Goal: Task Accomplishment & Management: Use online tool/utility

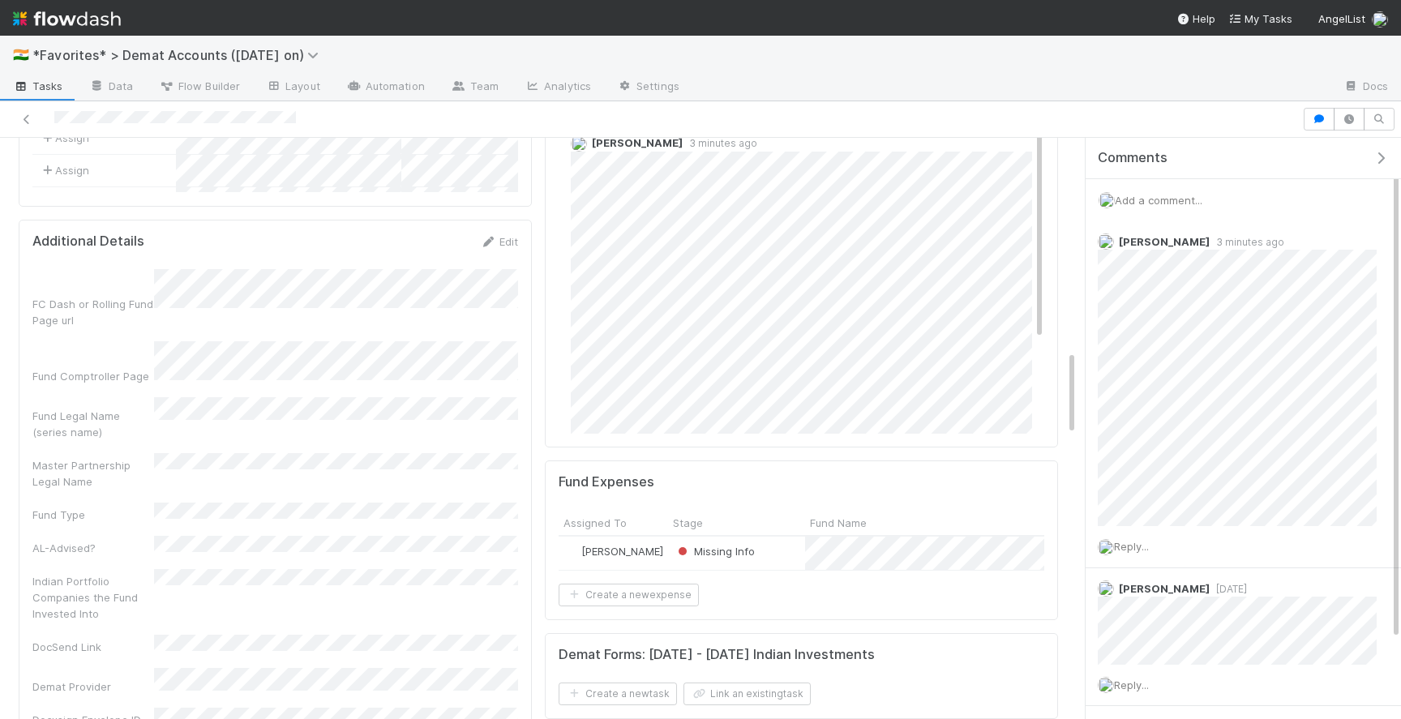
scroll to position [1446, 0]
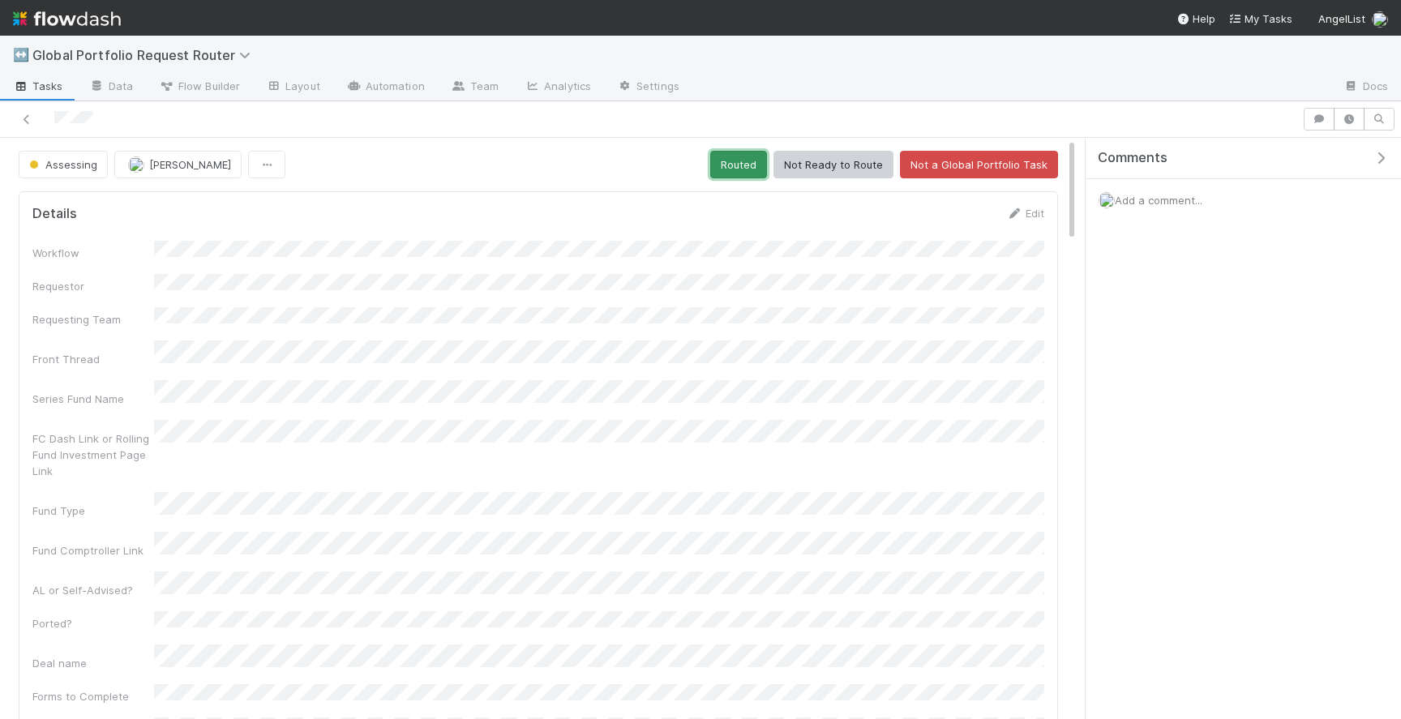
click at [759, 163] on button "Routed" at bounding box center [738, 165] width 57 height 28
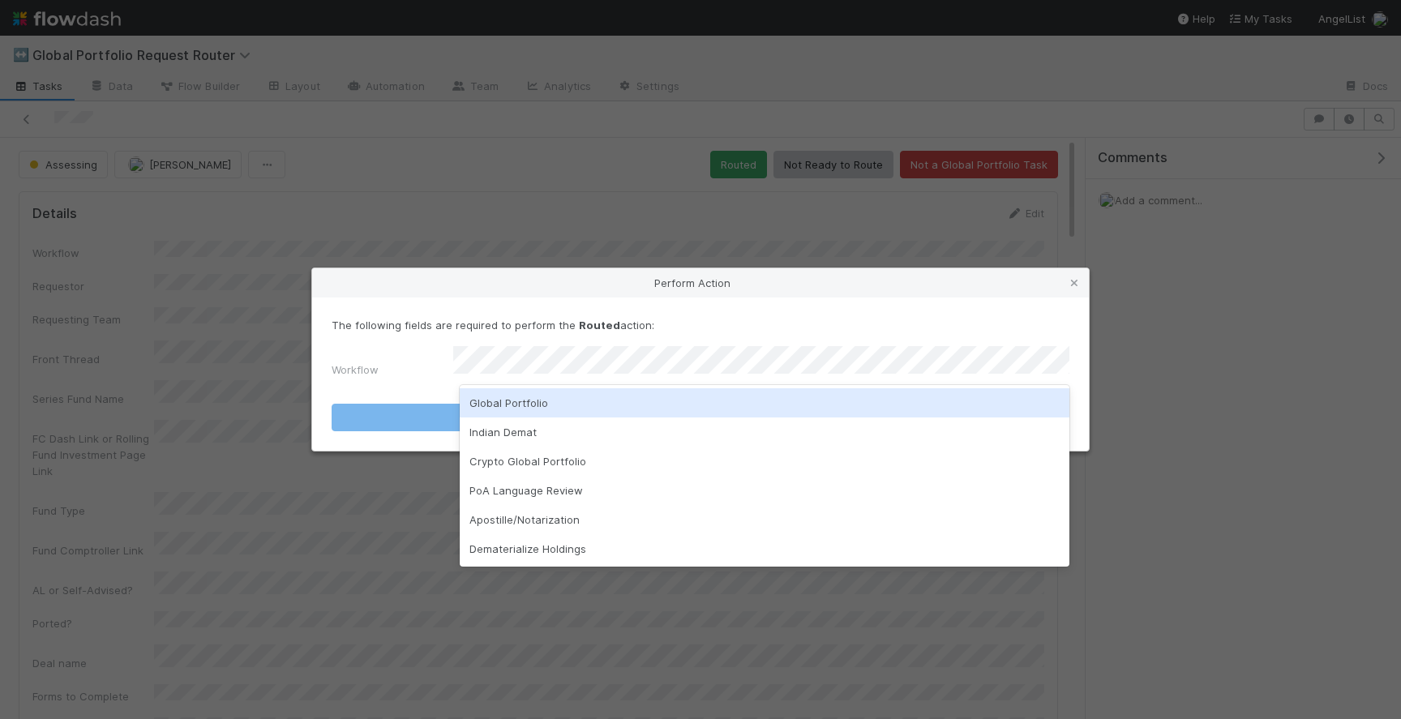
click at [657, 400] on div "Global Portfolio" at bounding box center [765, 402] width 610 height 29
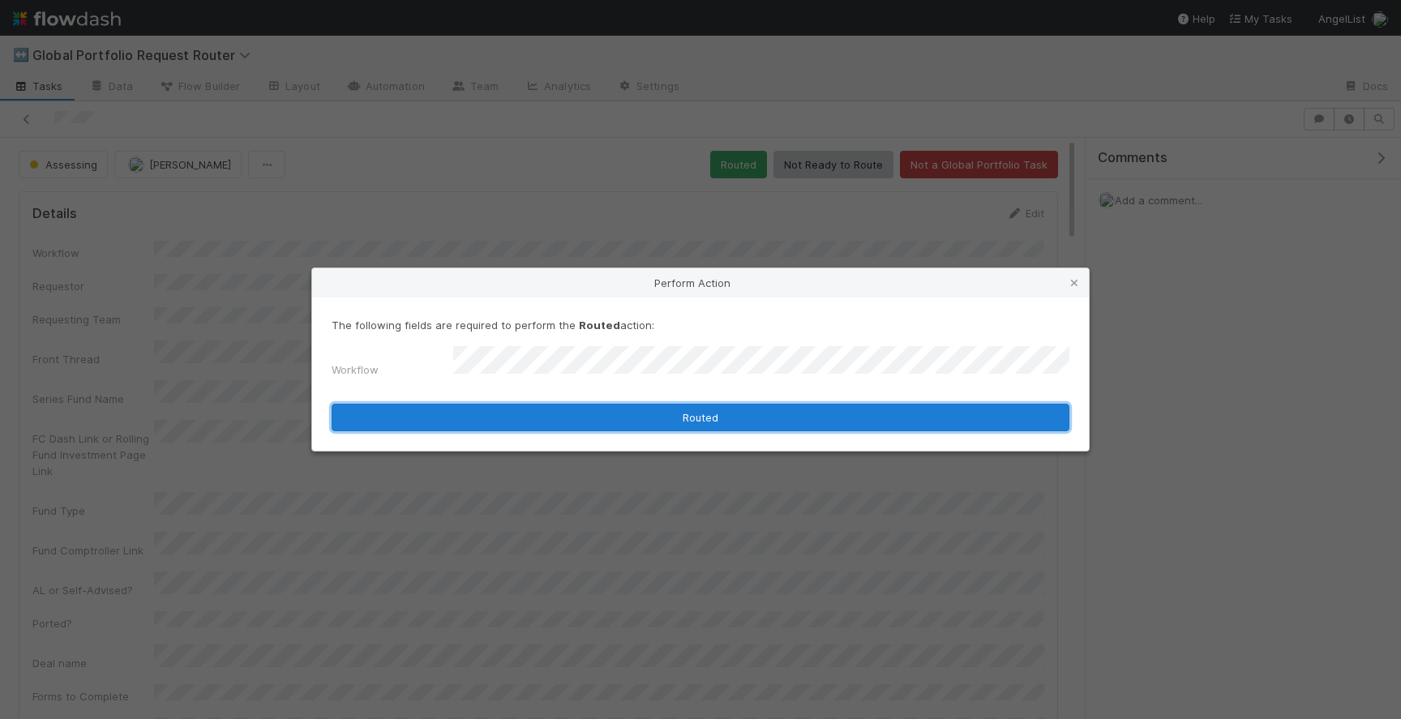
click at [655, 407] on button "Routed" at bounding box center [701, 418] width 738 height 28
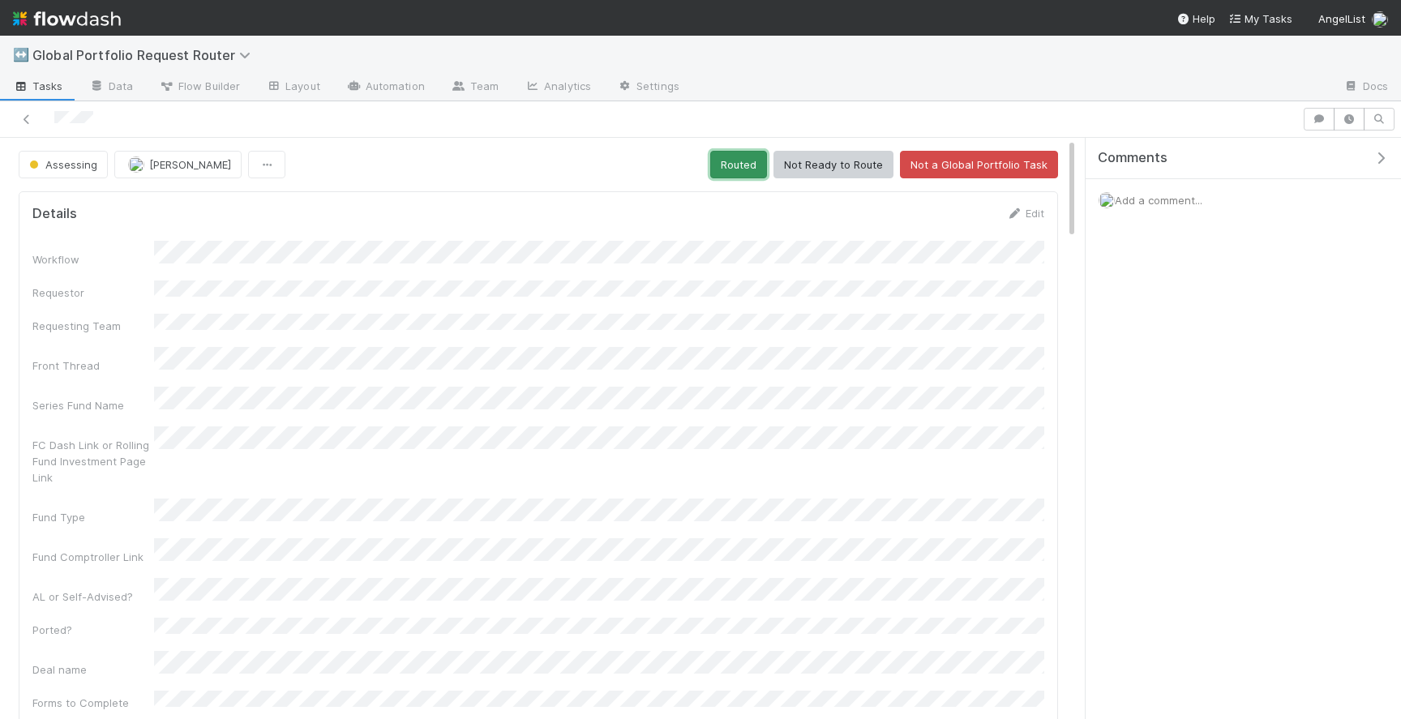
click at [743, 160] on button "Routed" at bounding box center [738, 165] width 57 height 28
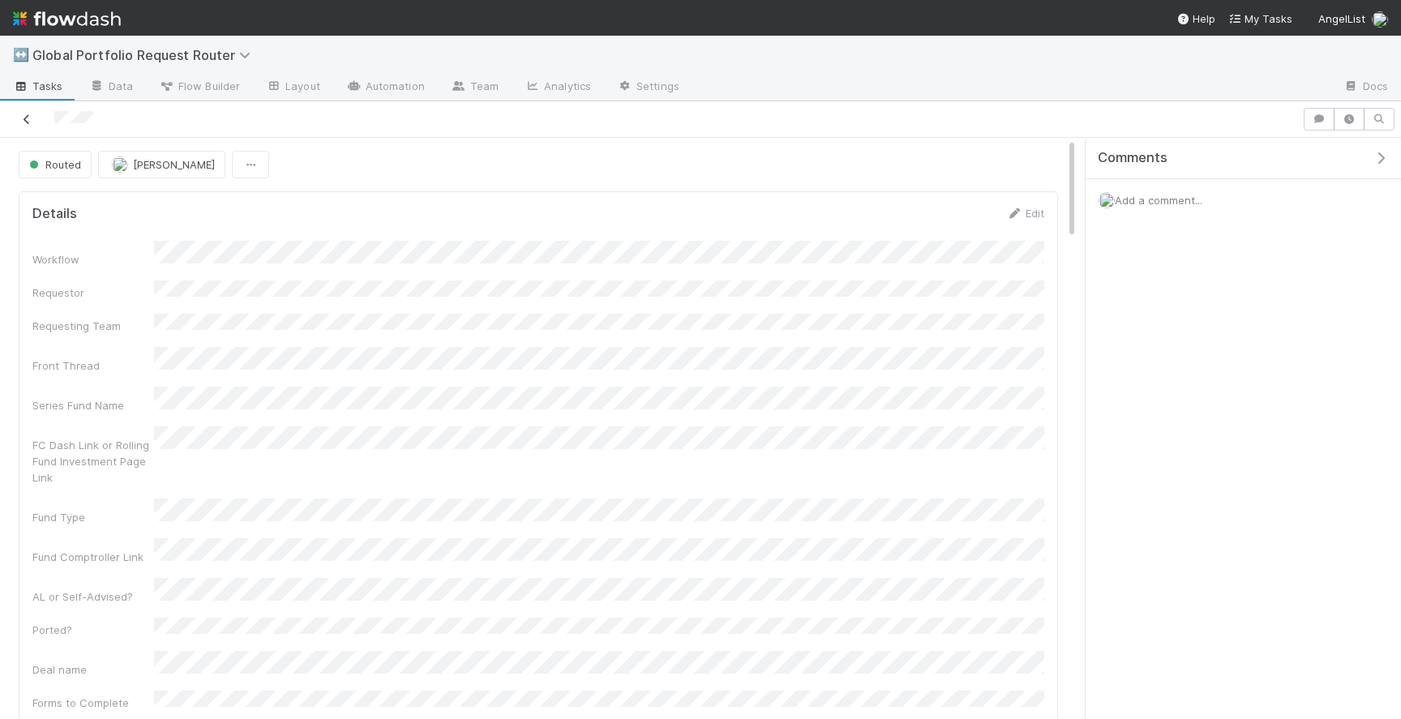
click at [24, 118] on icon at bounding box center [27, 119] width 16 height 11
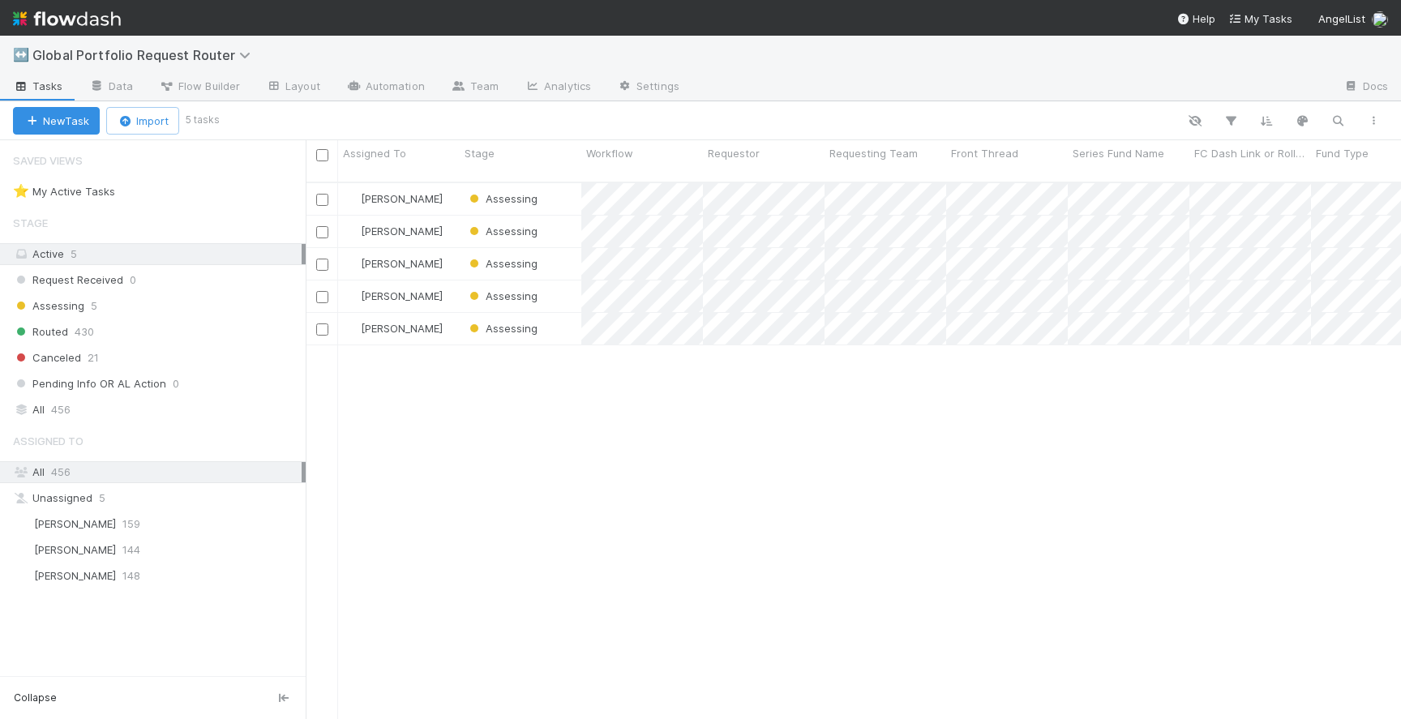
scroll to position [550, 1095]
click at [567, 248] on div "Assessing" at bounding box center [521, 264] width 122 height 32
click at [561, 285] on div "Assessing" at bounding box center [521, 296] width 122 height 32
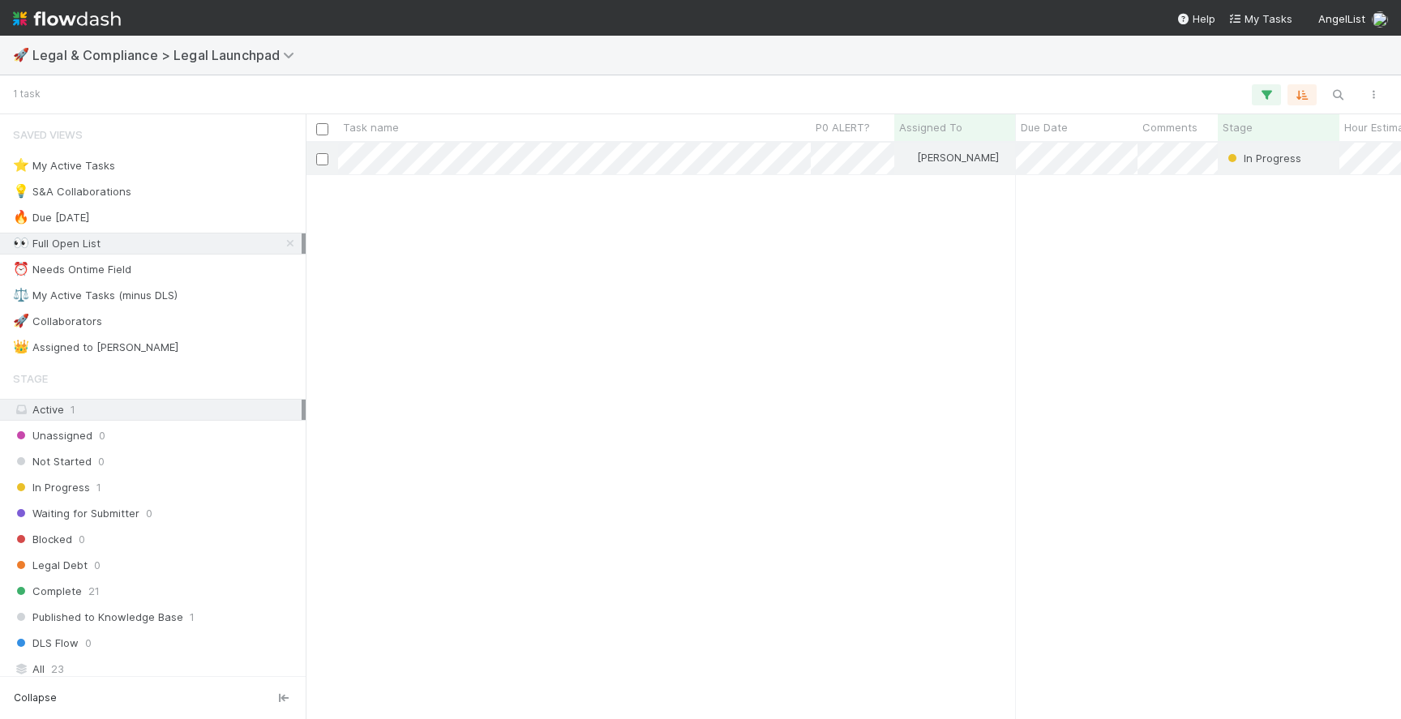
scroll to position [576, 1095]
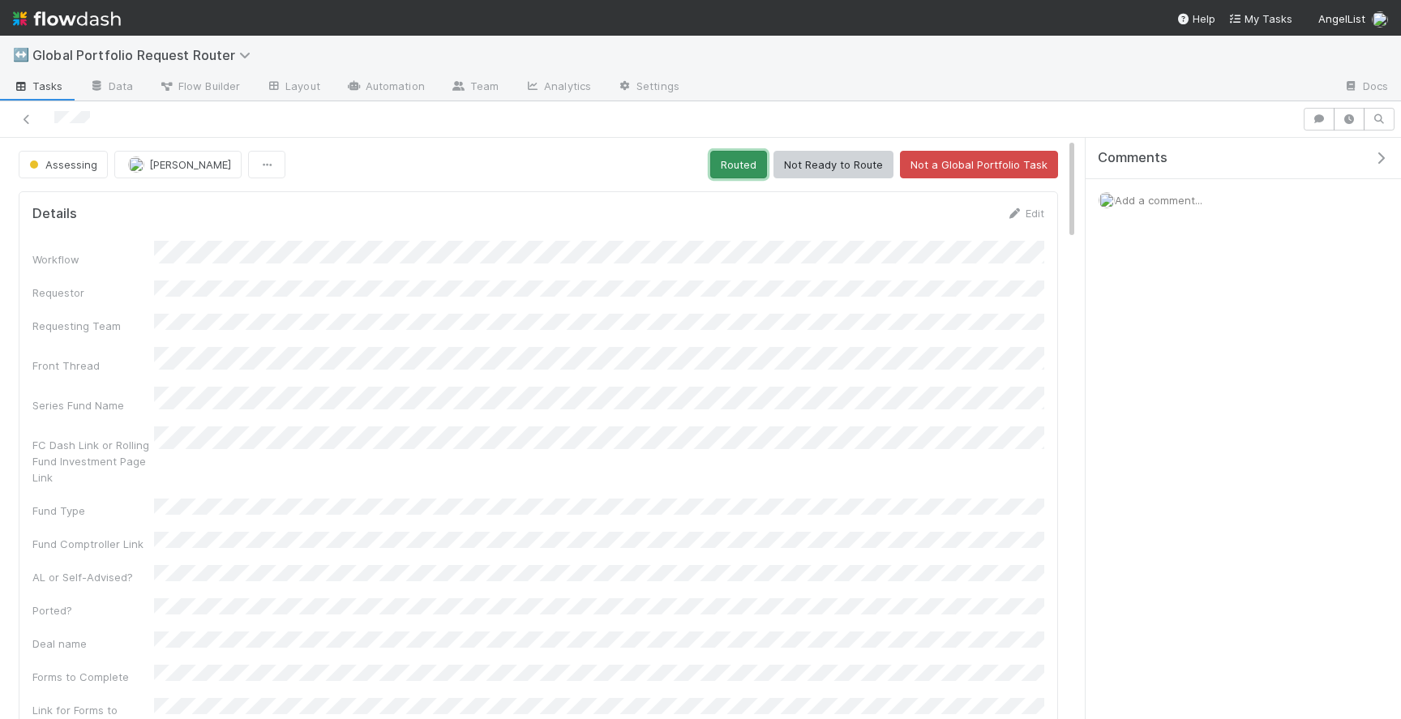
click at [742, 164] on button "Routed" at bounding box center [738, 165] width 57 height 28
click at [747, 171] on button "Routed" at bounding box center [738, 165] width 57 height 28
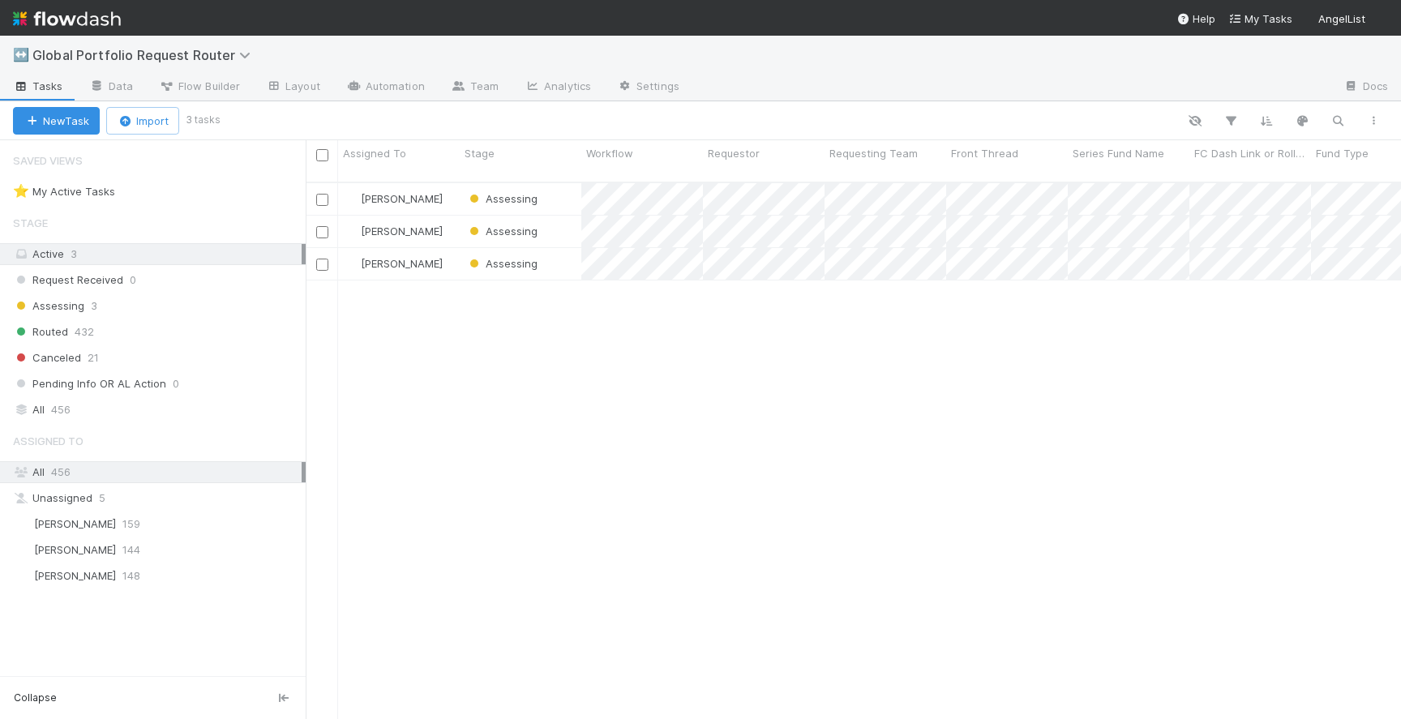
scroll to position [550, 1095]
click at [448, 189] on div "[PERSON_NAME]" at bounding box center [399, 199] width 122 height 32
click at [448, 216] on div "[PERSON_NAME]" at bounding box center [399, 232] width 122 height 32
click at [448, 250] on div "[PERSON_NAME]" at bounding box center [399, 264] width 122 height 32
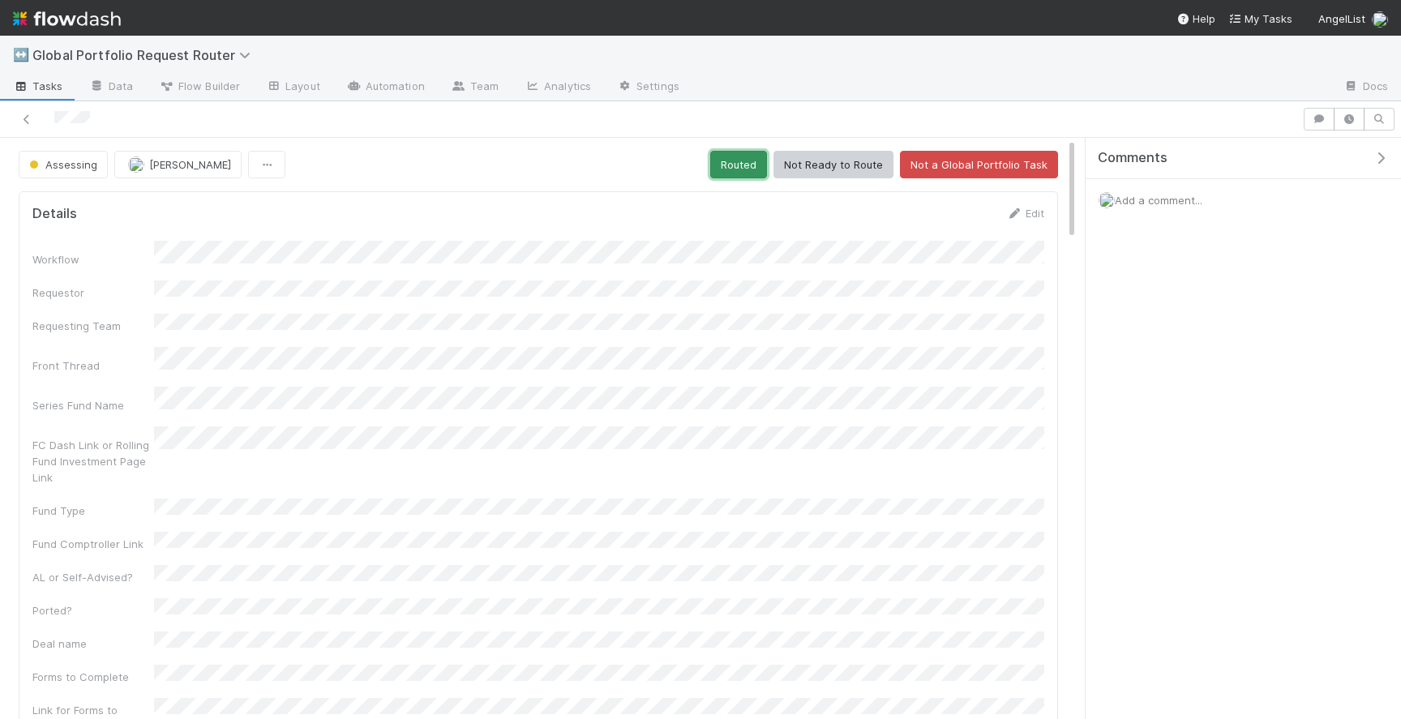
click at [740, 164] on button "Routed" at bounding box center [738, 165] width 57 height 28
click at [748, 170] on button "Routed" at bounding box center [738, 165] width 57 height 28
click at [69, 166] on span "Assessing" at bounding box center [61, 164] width 71 height 13
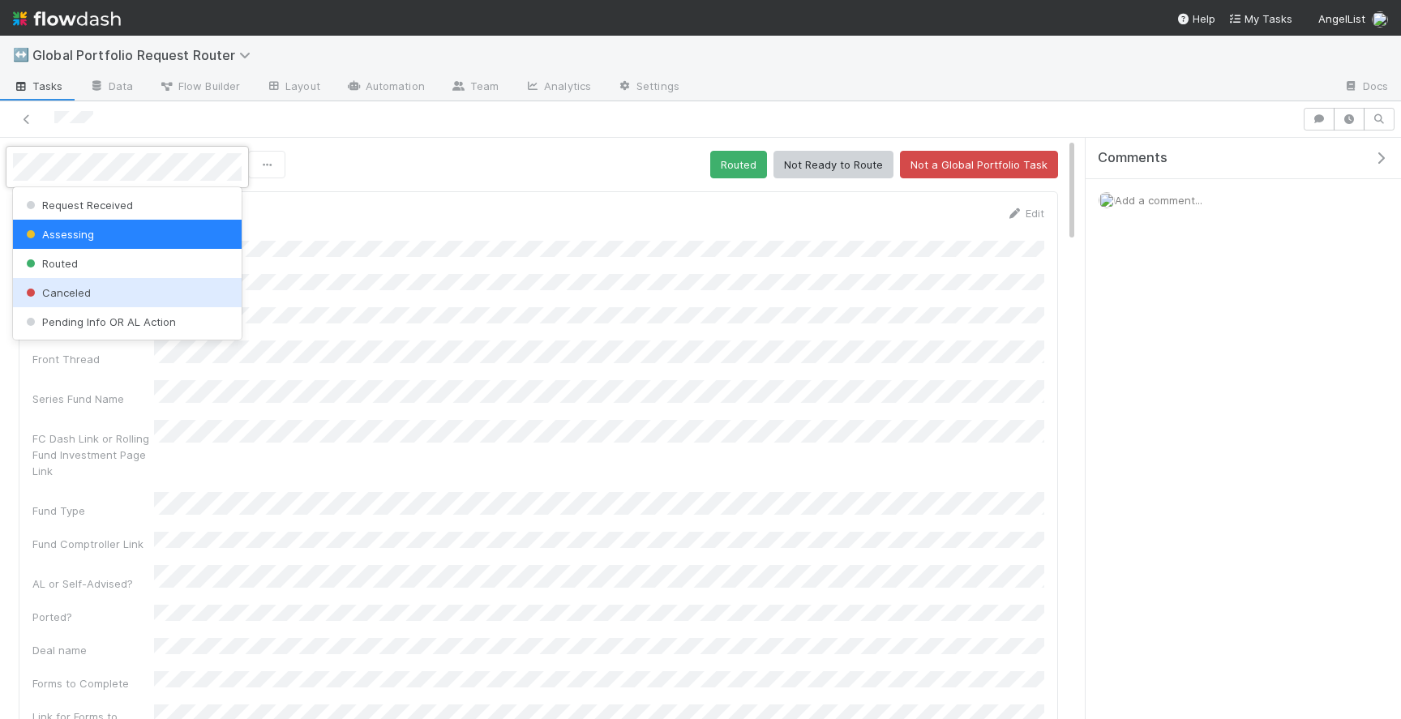
click at [78, 290] on span "Canceled" at bounding box center [57, 292] width 68 height 13
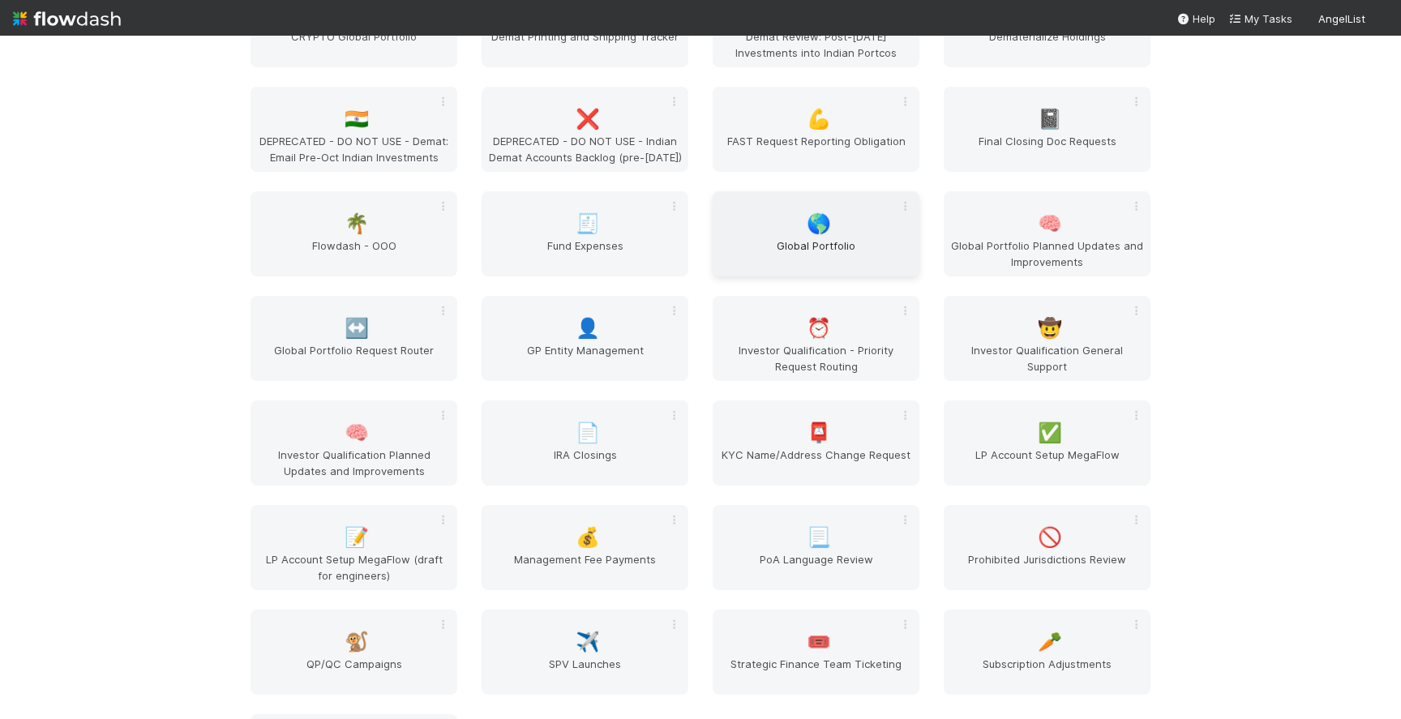
scroll to position [2208, 0]
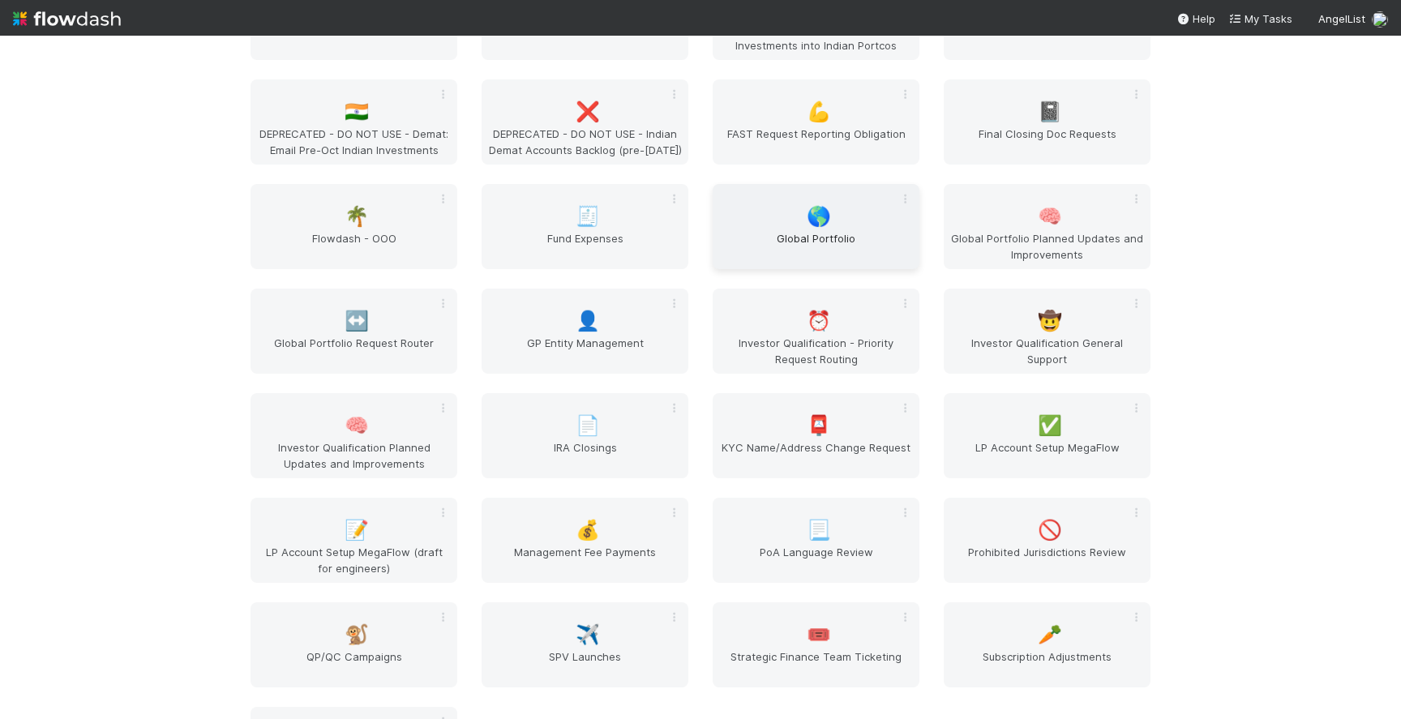
click at [831, 226] on div "🌎 Global Portfolio" at bounding box center [815, 226] width 207 height 85
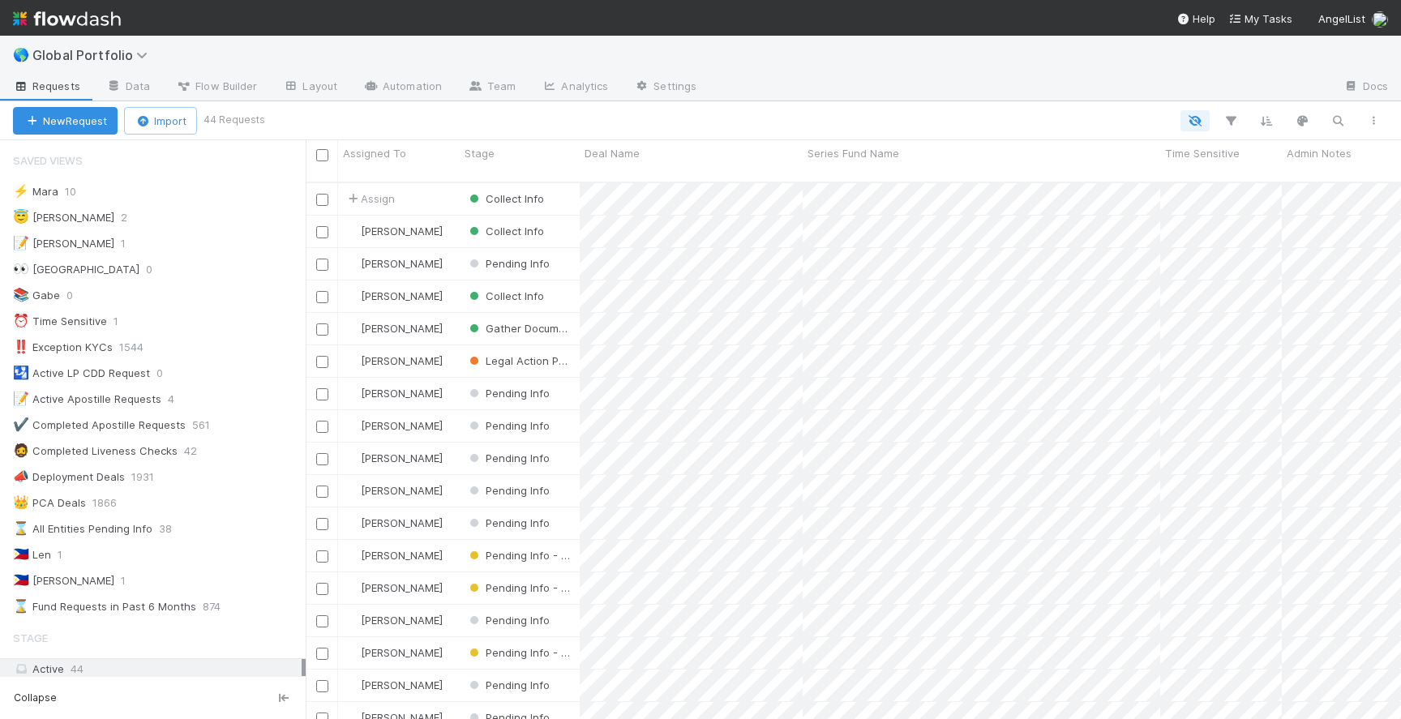
scroll to position [550, 1095]
click at [155, 218] on div "😇 Jeremy 2" at bounding box center [159, 218] width 293 height 20
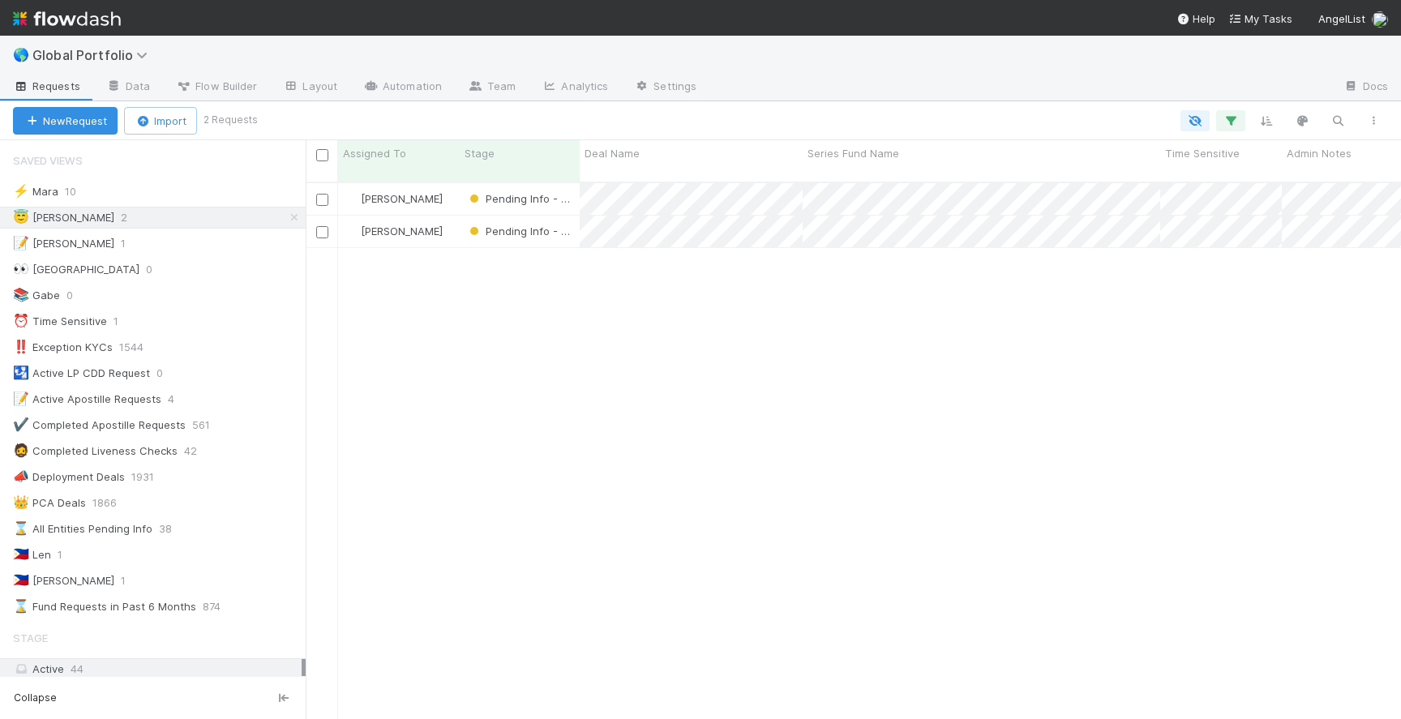
scroll to position [550, 1095]
click at [447, 216] on div "[PERSON_NAME]" at bounding box center [399, 232] width 122 height 32
click at [447, 187] on div "[PERSON_NAME]" at bounding box center [399, 199] width 122 height 32
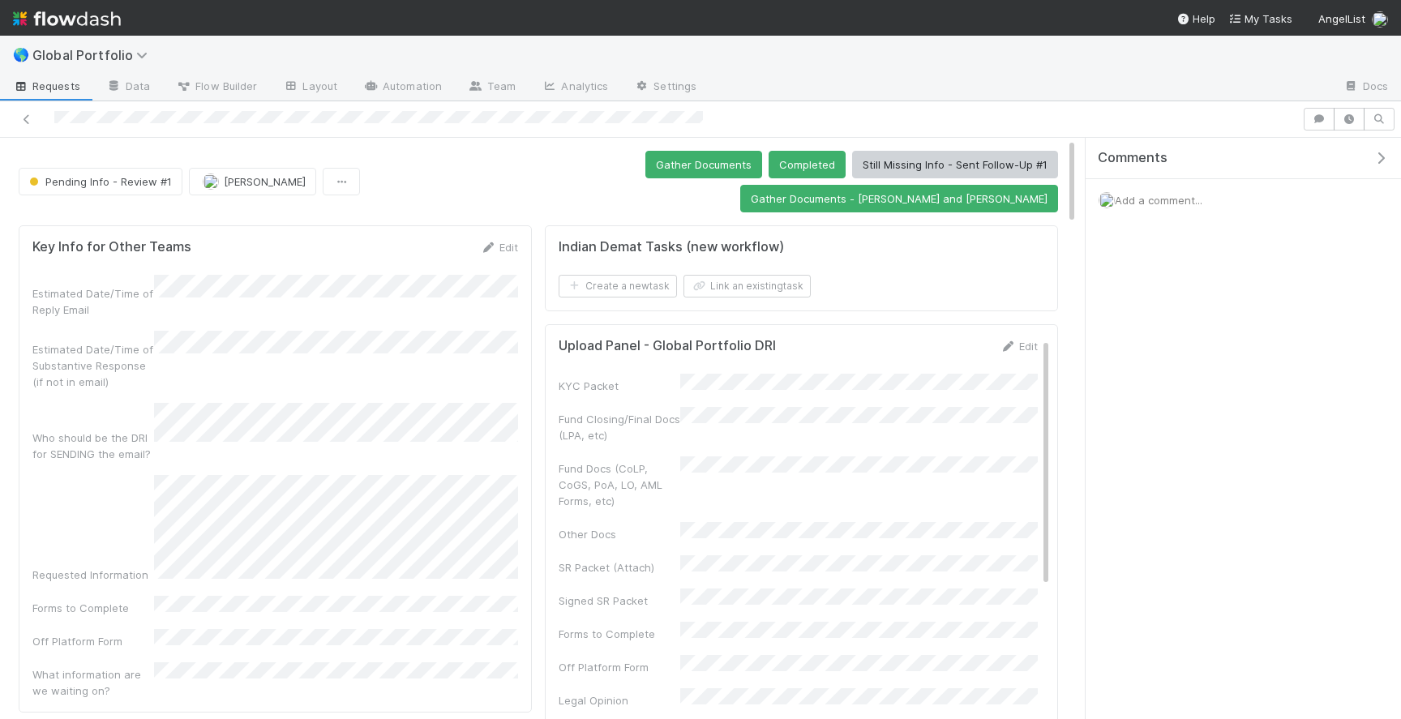
click at [122, 176] on button "Pending Info - Review #1" at bounding box center [101, 182] width 164 height 28
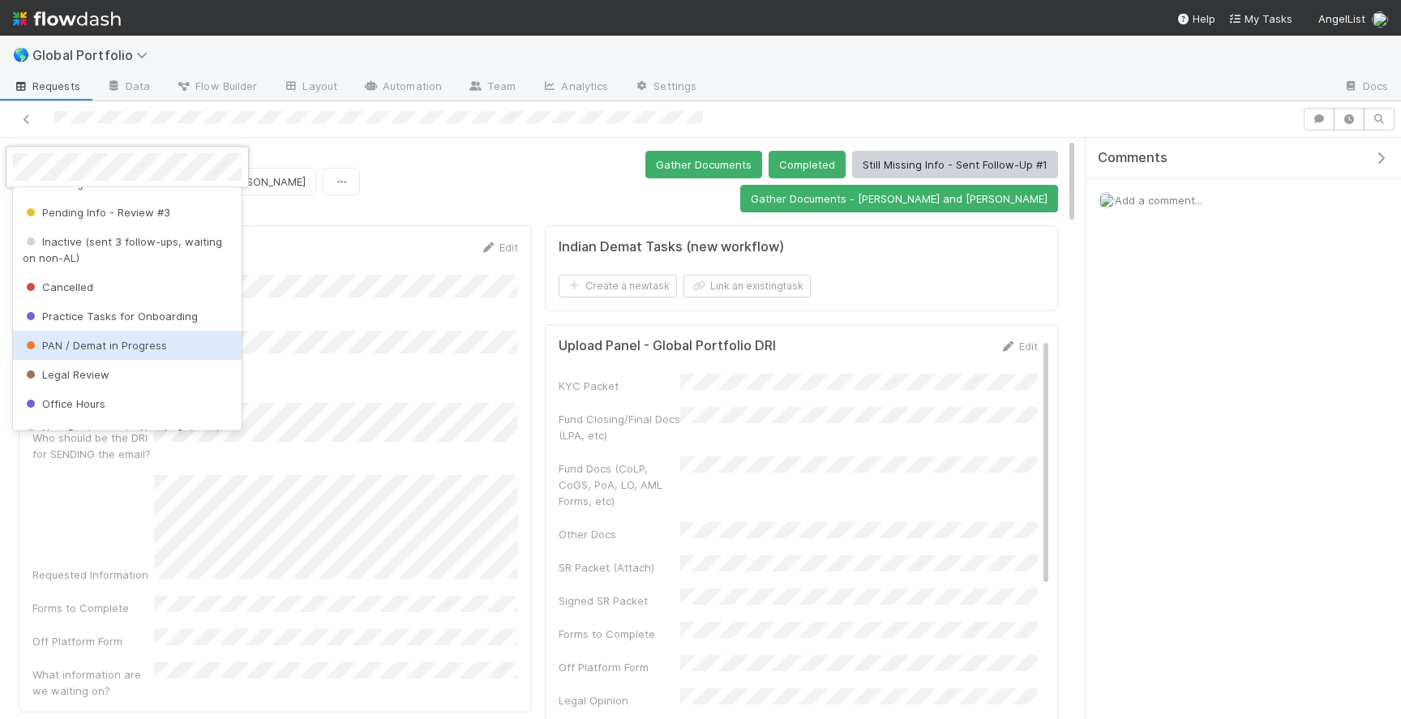
scroll to position [321, 0]
click at [120, 335] on span "PAN / Demat in Progress" at bounding box center [95, 341] width 144 height 13
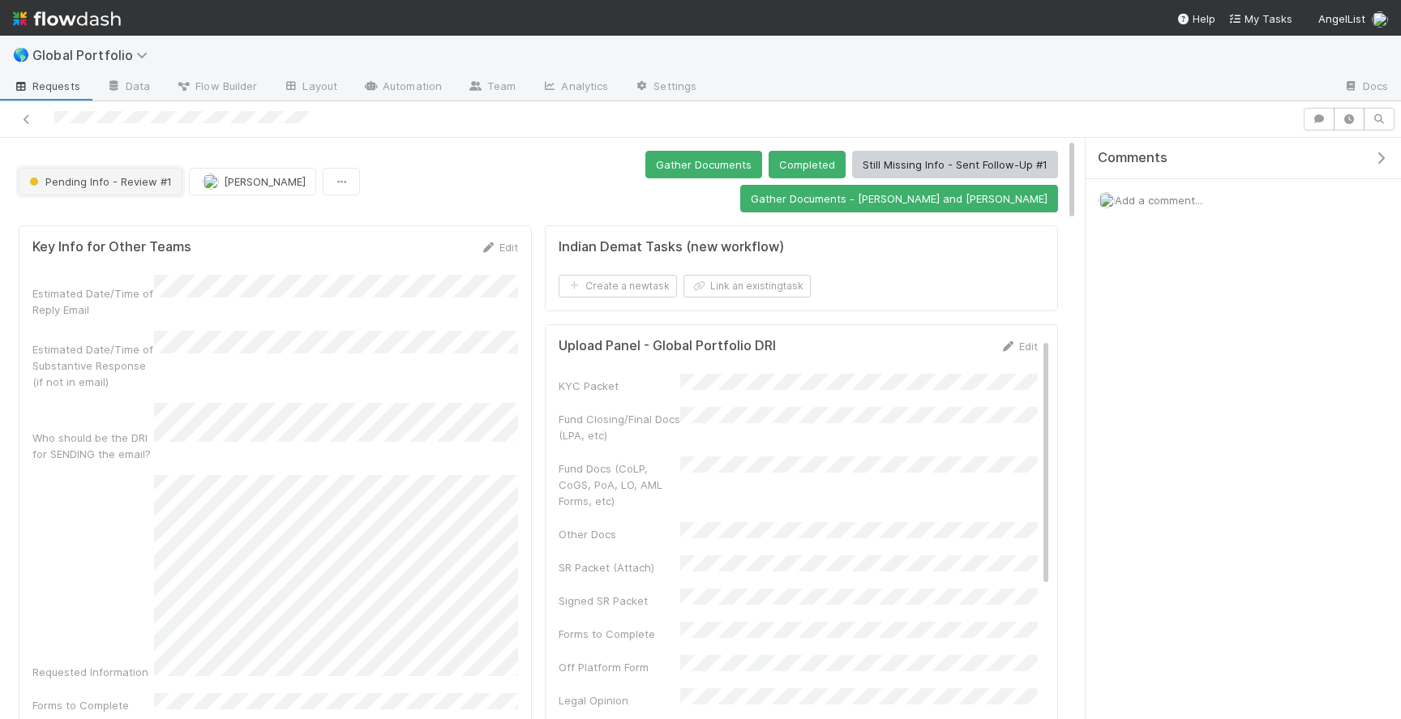
click at [81, 168] on button "Pending Info - Review #1" at bounding box center [101, 182] width 164 height 28
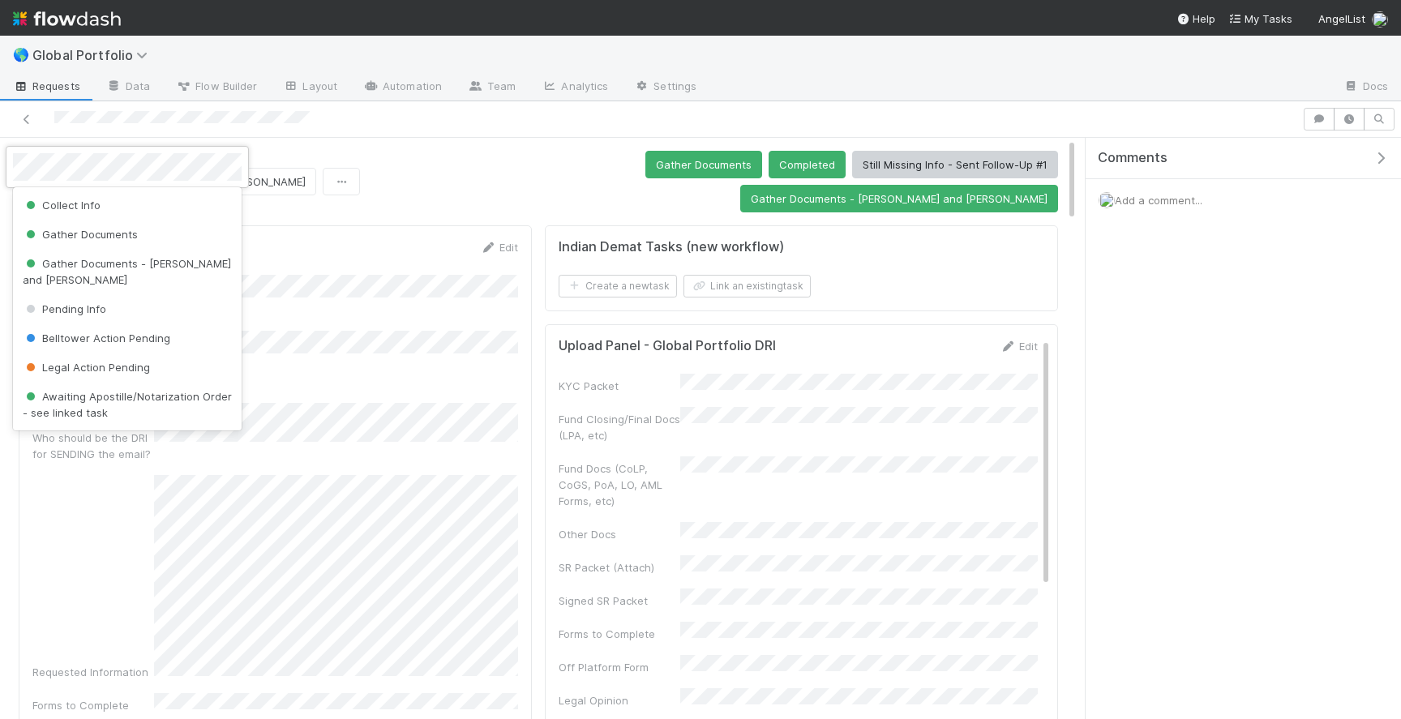
scroll to position [49, 0]
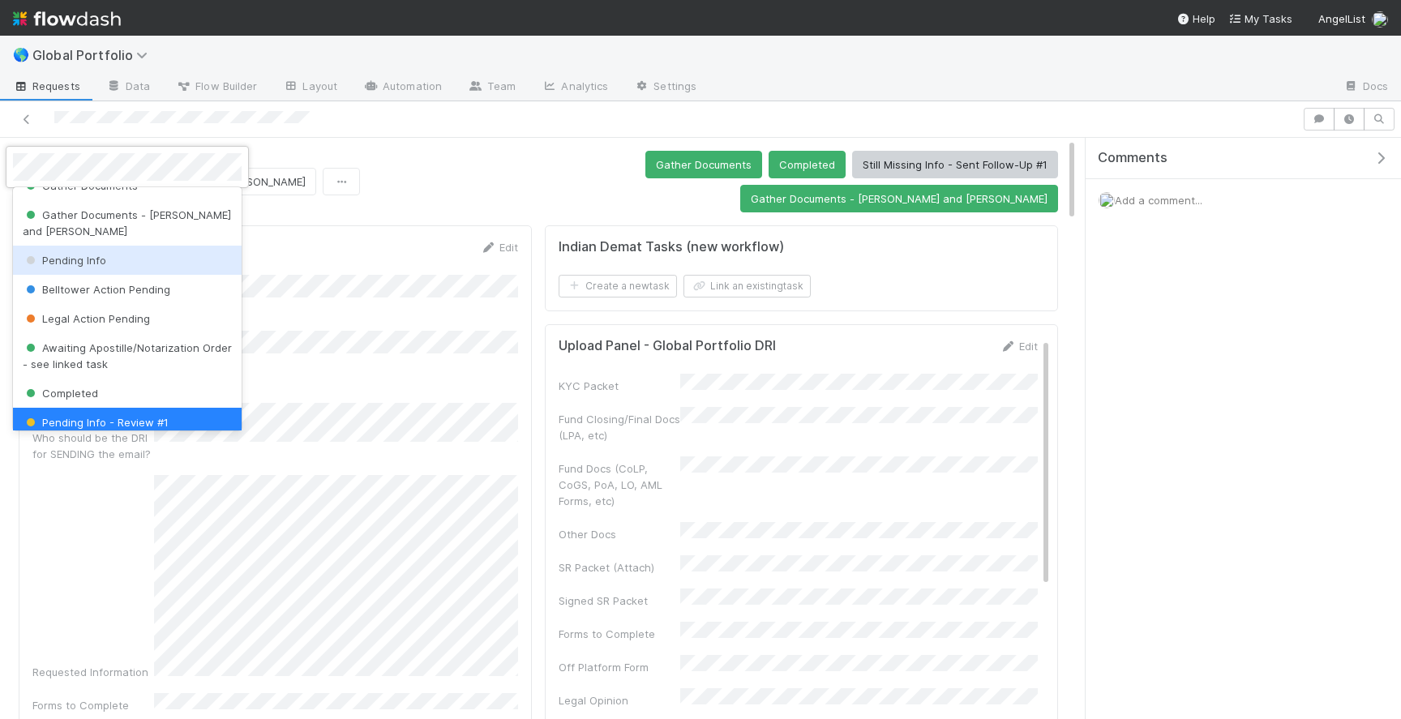
click at [79, 254] on span "Pending Info" at bounding box center [64, 260] width 83 height 13
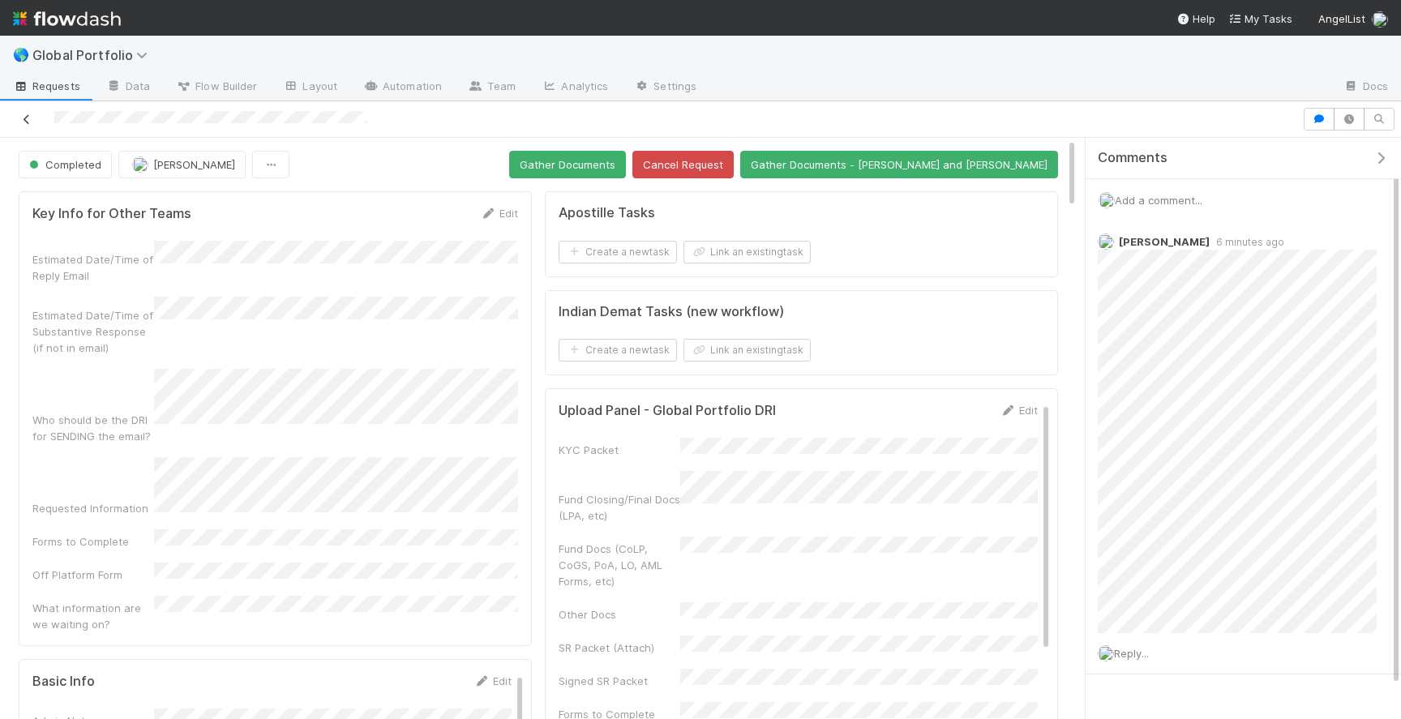
click at [19, 119] on icon at bounding box center [27, 119] width 16 height 11
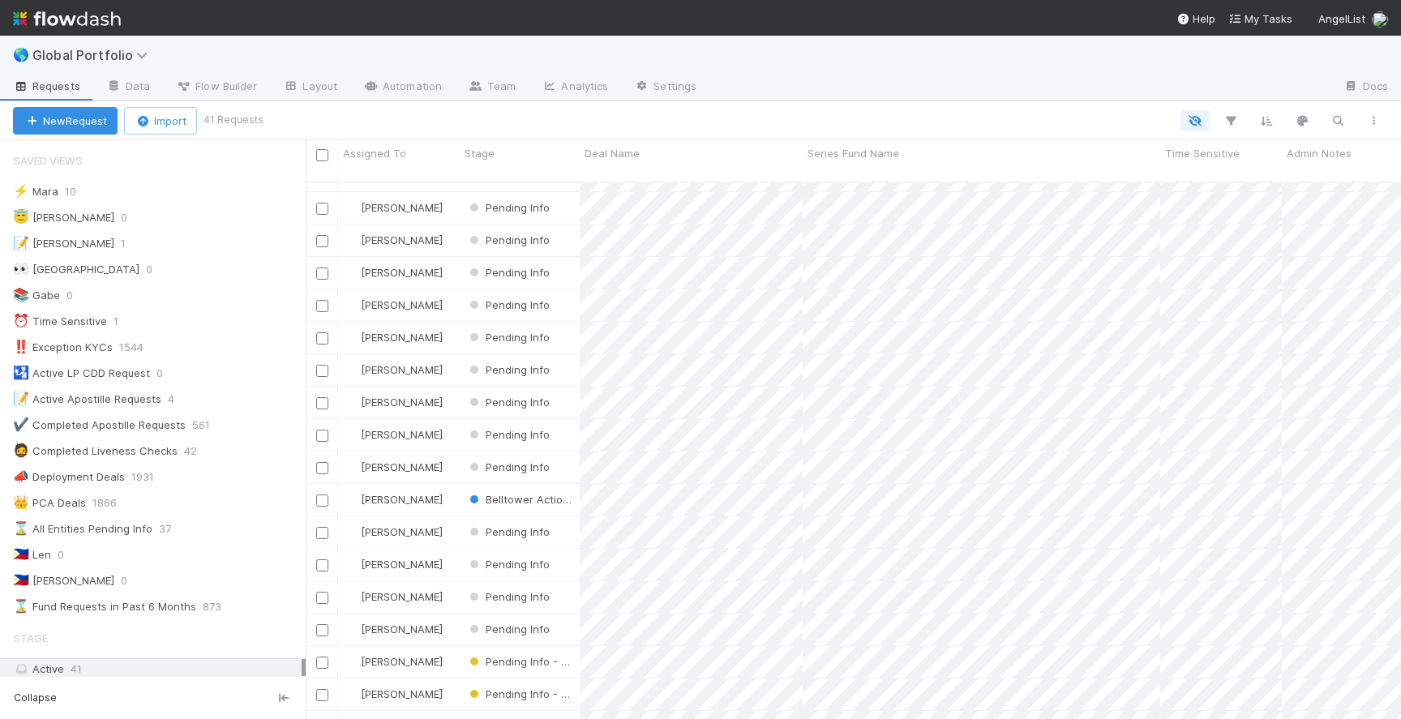
scroll to position [781, 0]
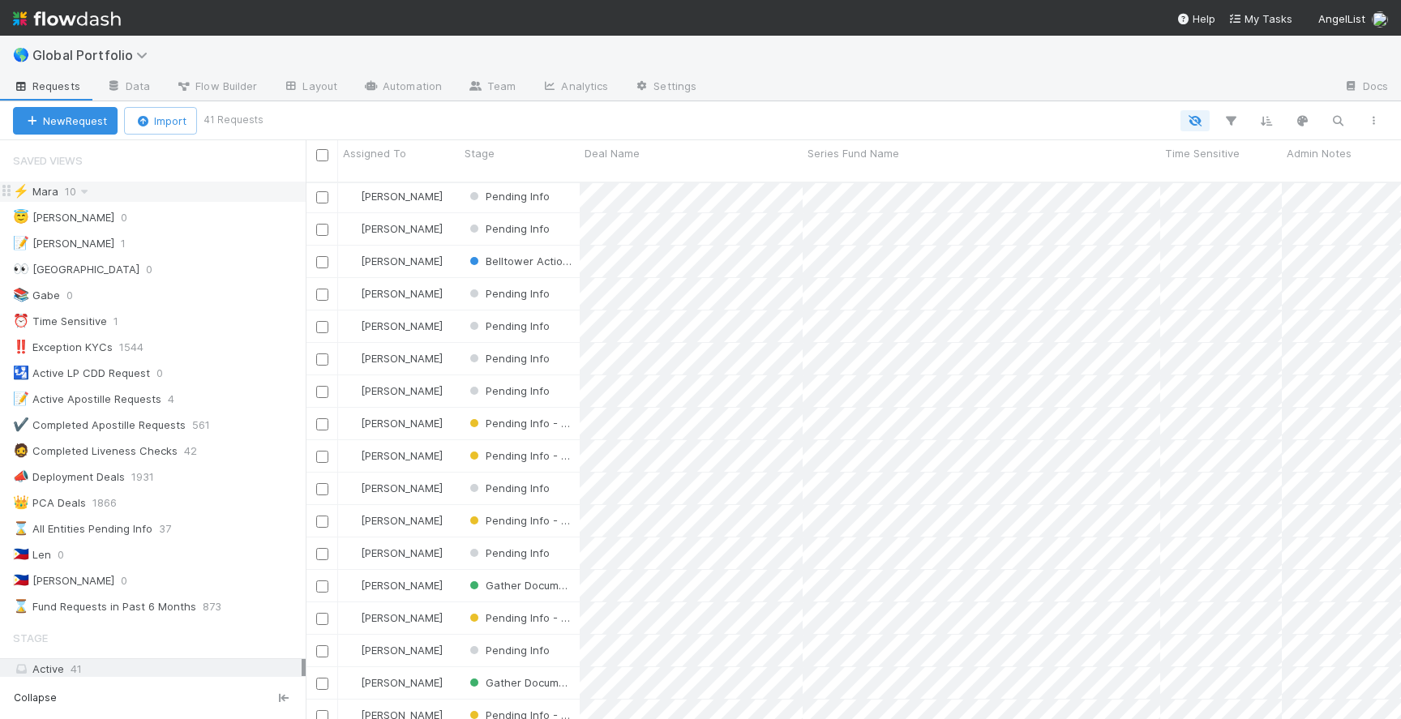
click at [226, 186] on div "⚡ Mara 10" at bounding box center [159, 192] width 293 height 20
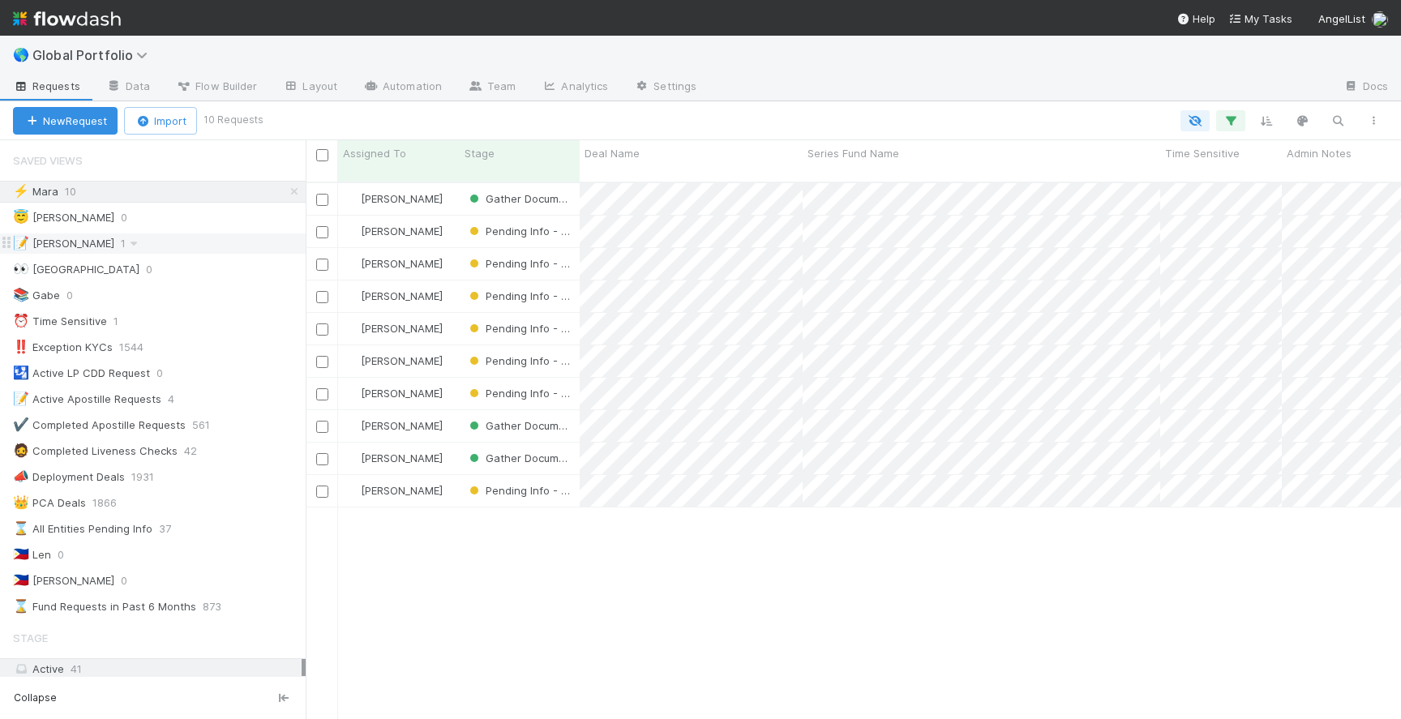
scroll to position [550, 1095]
click at [212, 244] on div "📝 Laura 1" at bounding box center [159, 243] width 293 height 20
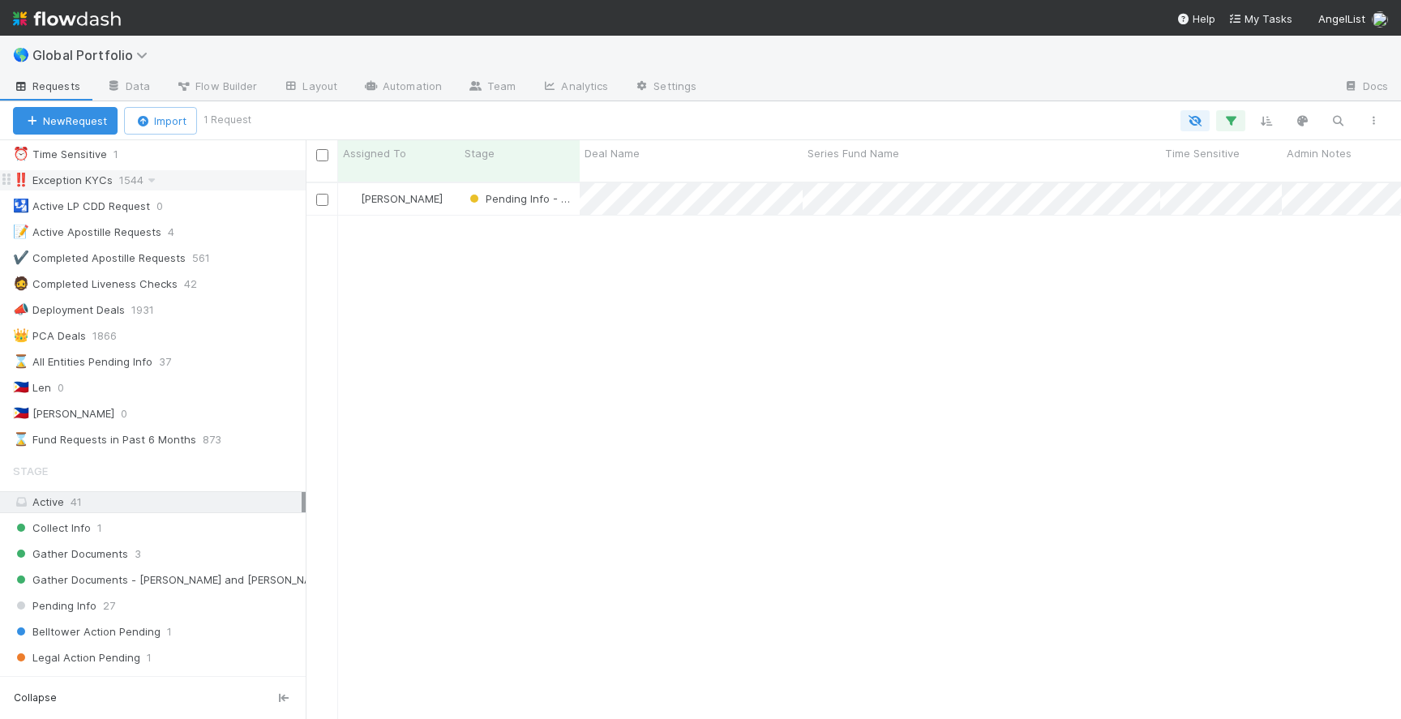
scroll to position [177, 0]
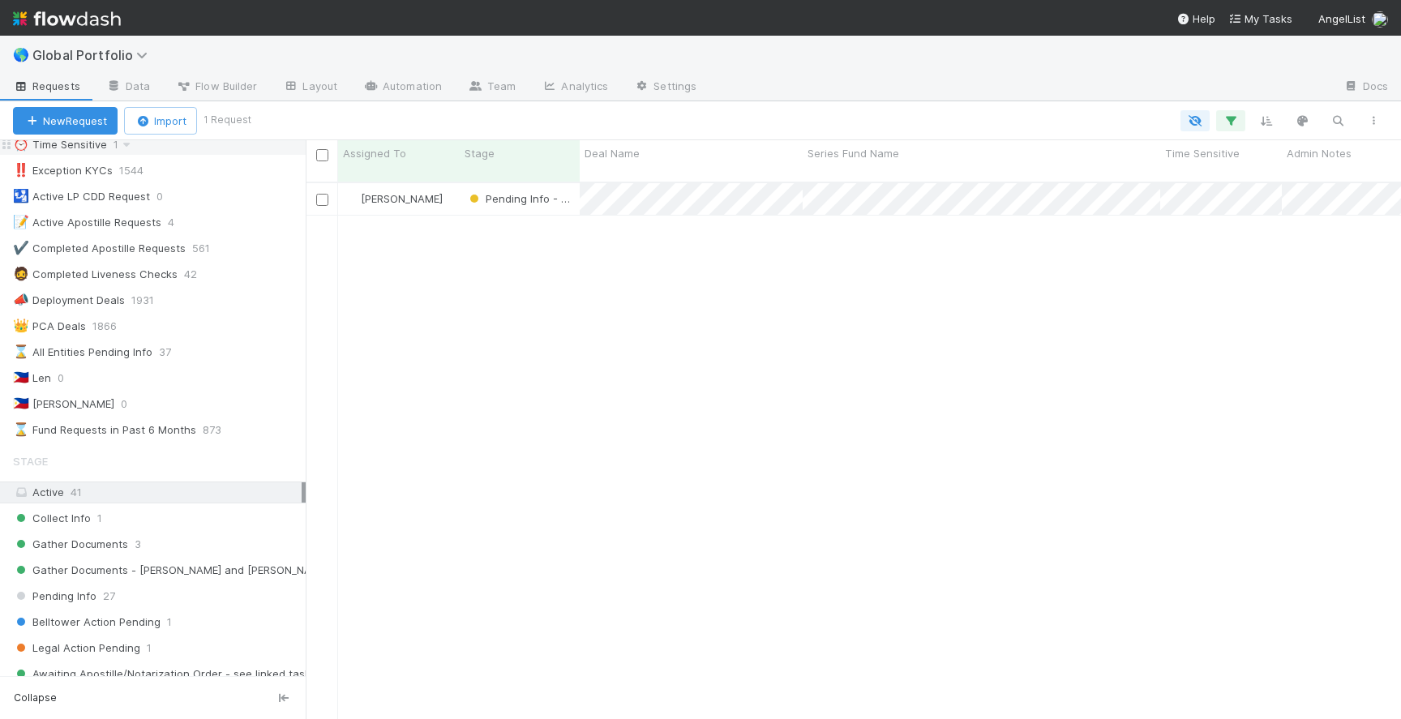
click at [215, 152] on div "⏰ Time Sensitive 1" at bounding box center [159, 145] width 293 height 20
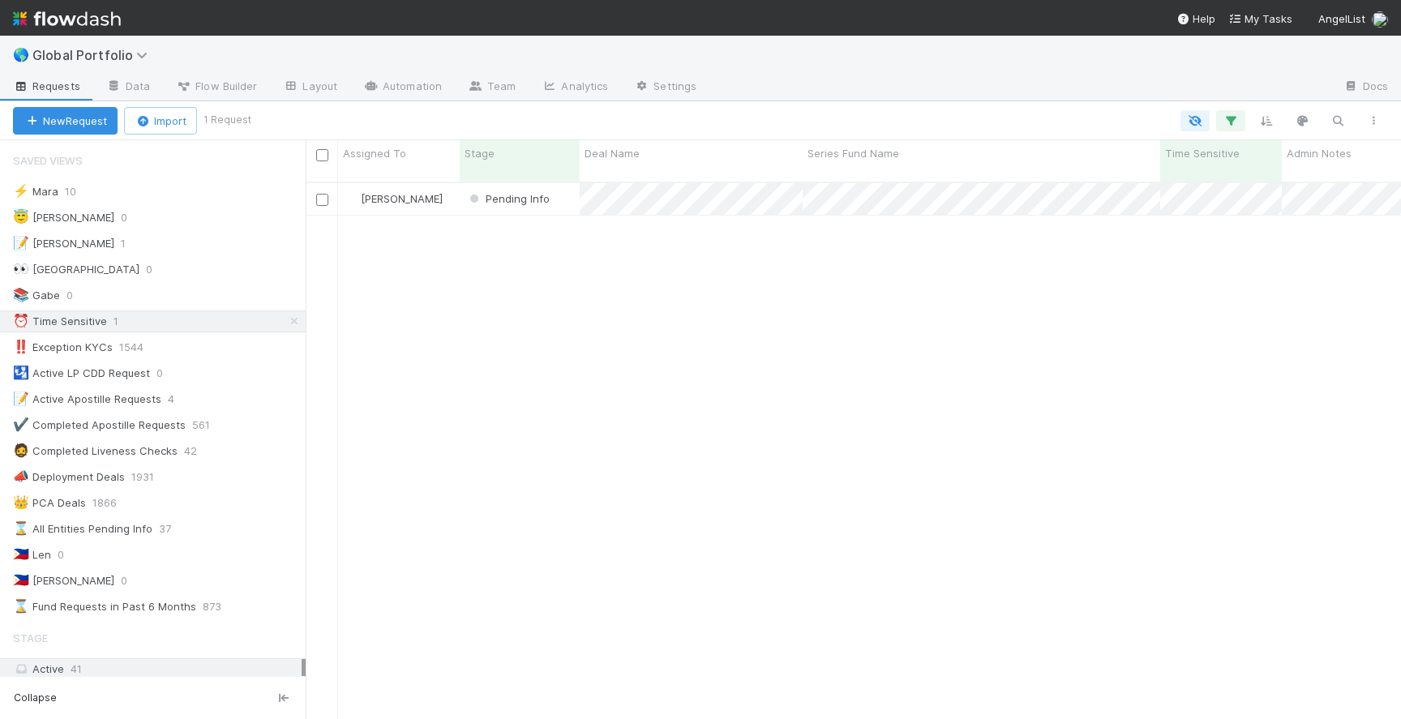
scroll to position [9, 0]
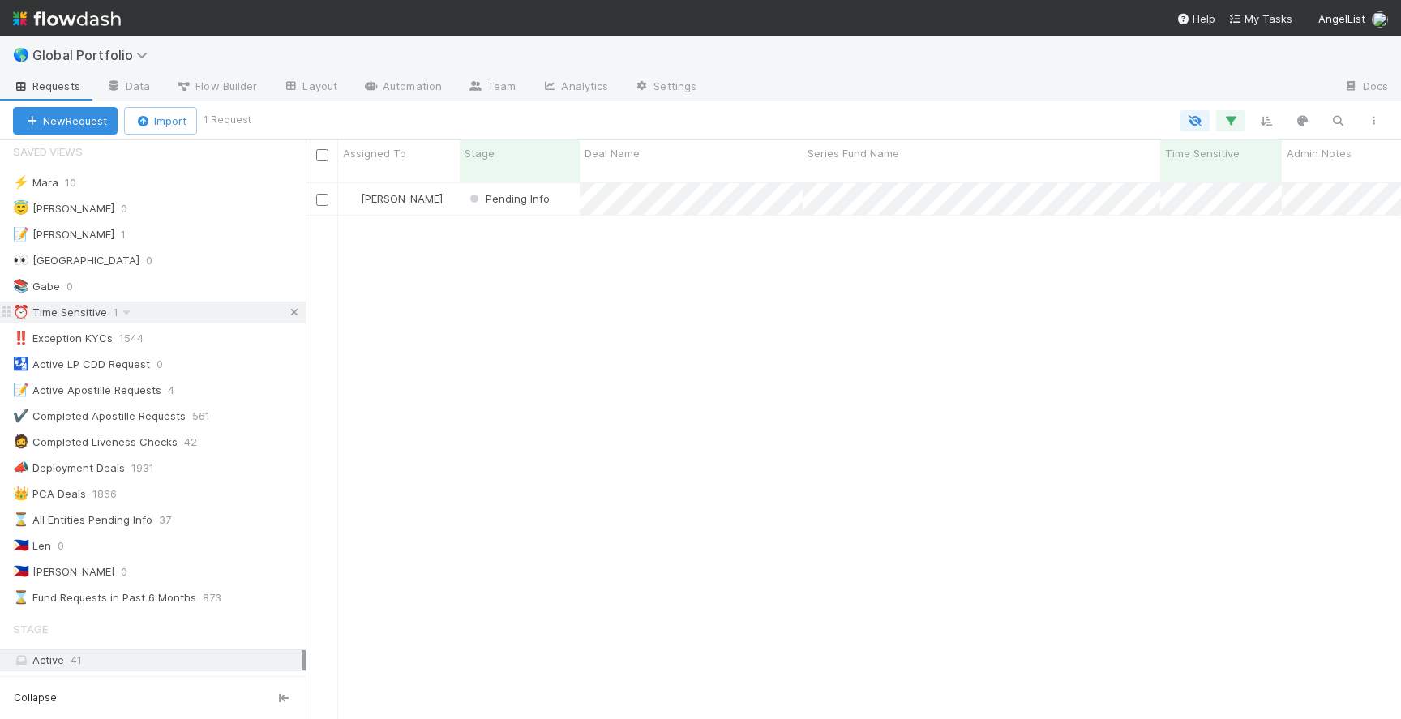
click at [296, 310] on icon at bounding box center [294, 312] width 16 height 11
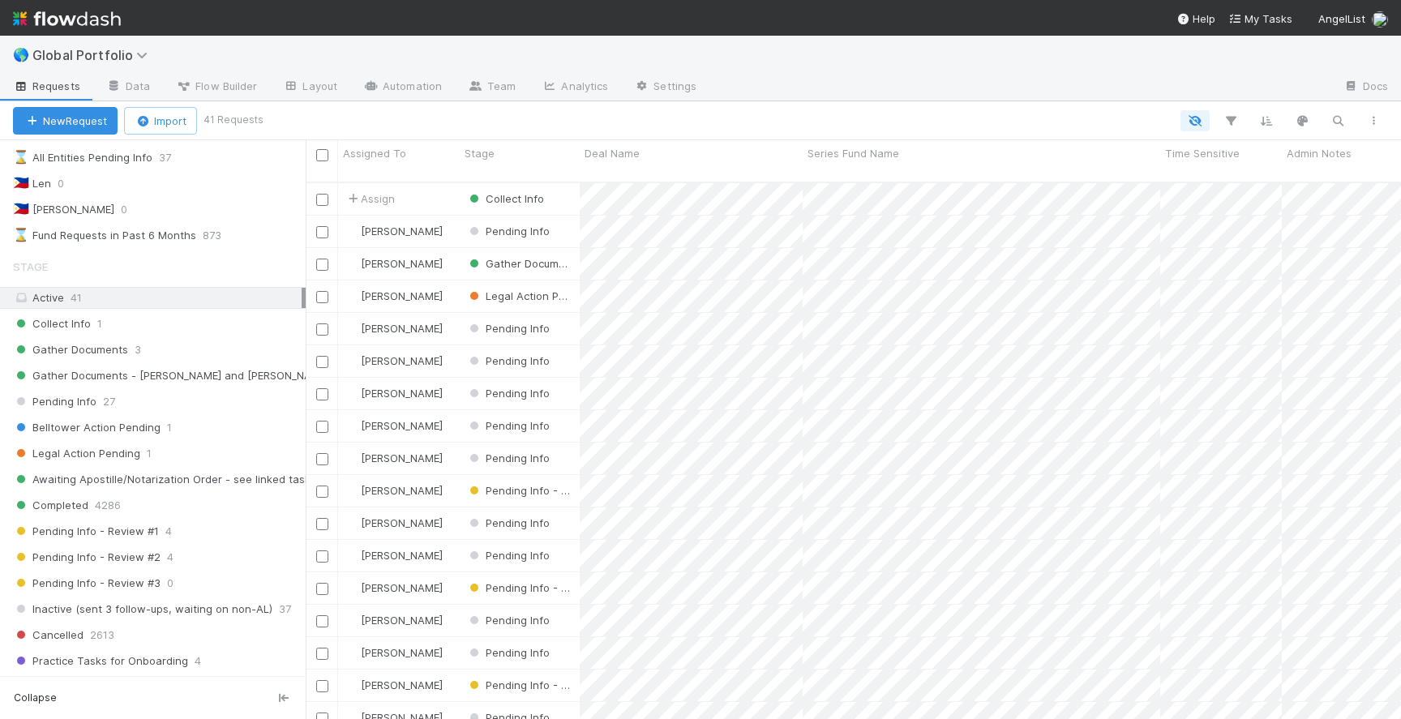
scroll to position [374, 0]
click at [187, 345] on div "Gather Documents 3" at bounding box center [159, 346] width 293 height 20
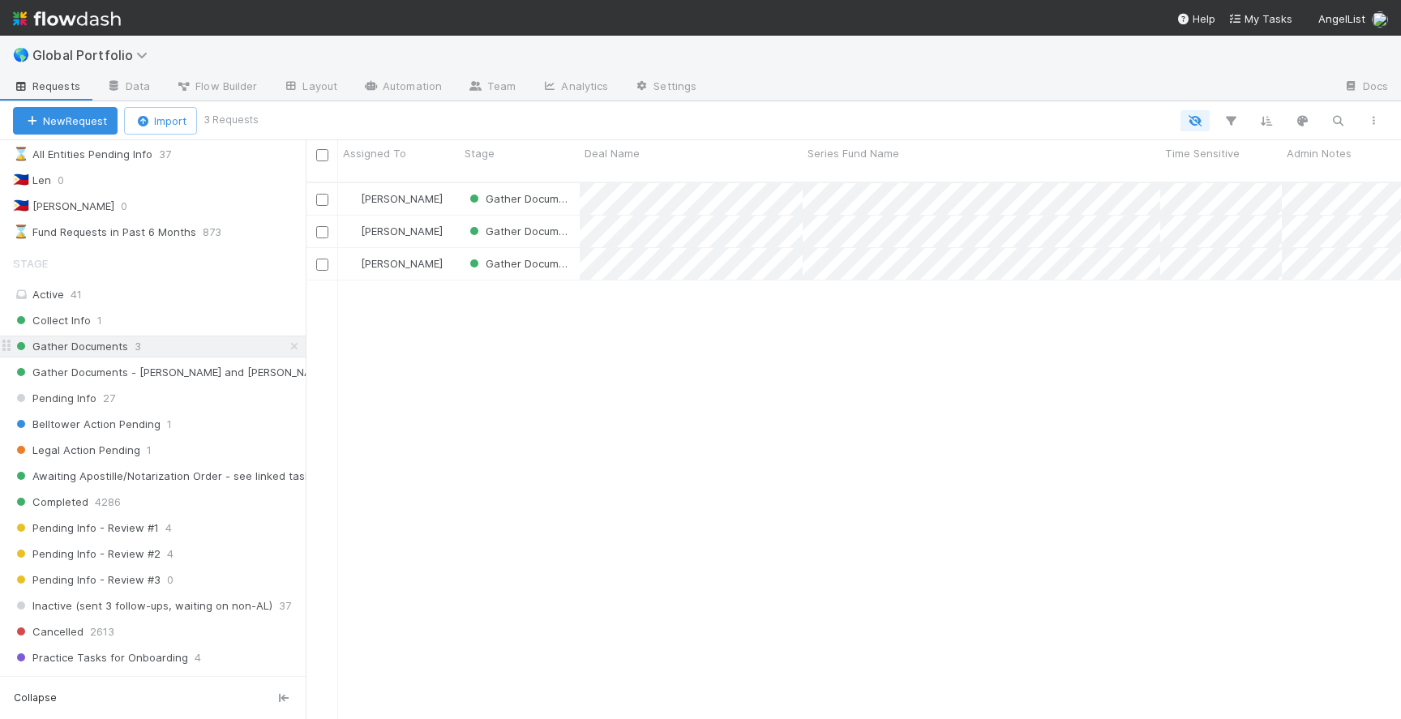
scroll to position [550, 1095]
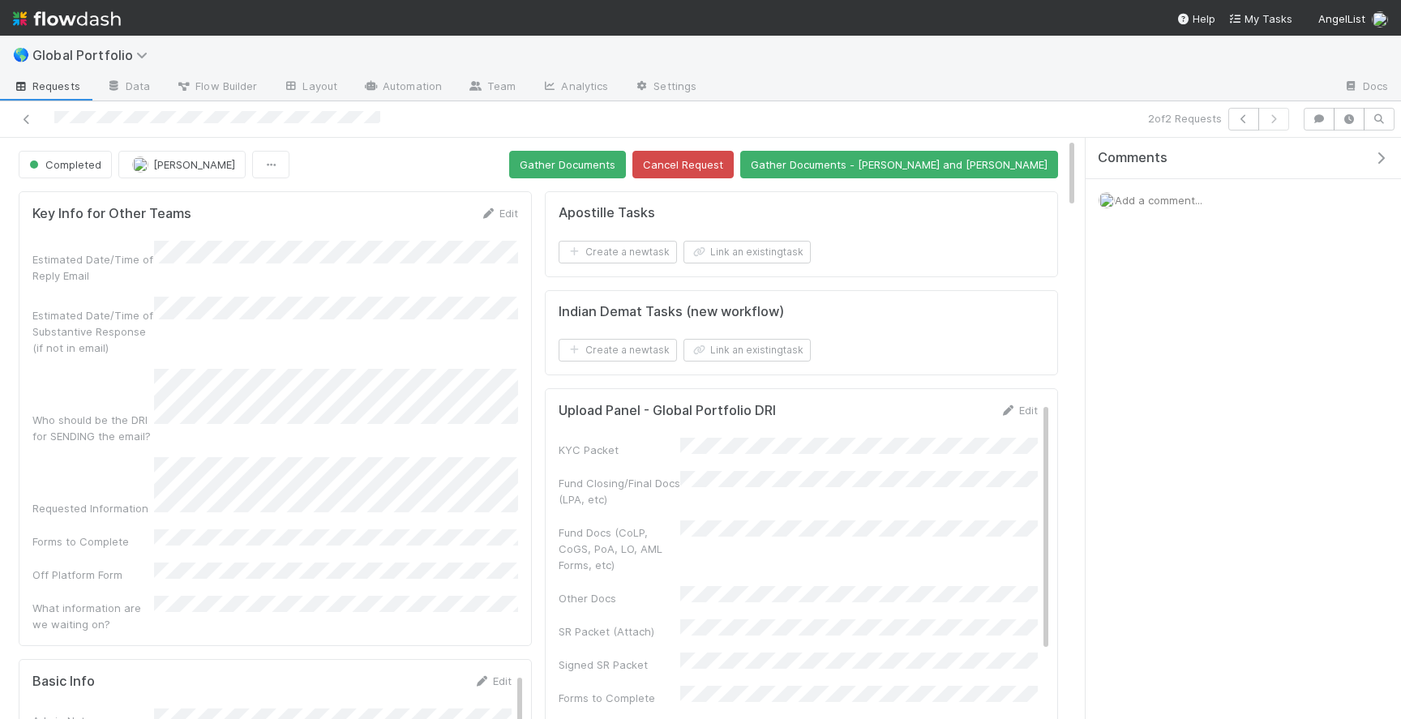
click at [391, 122] on div at bounding box center [330, 119] width 648 height 23
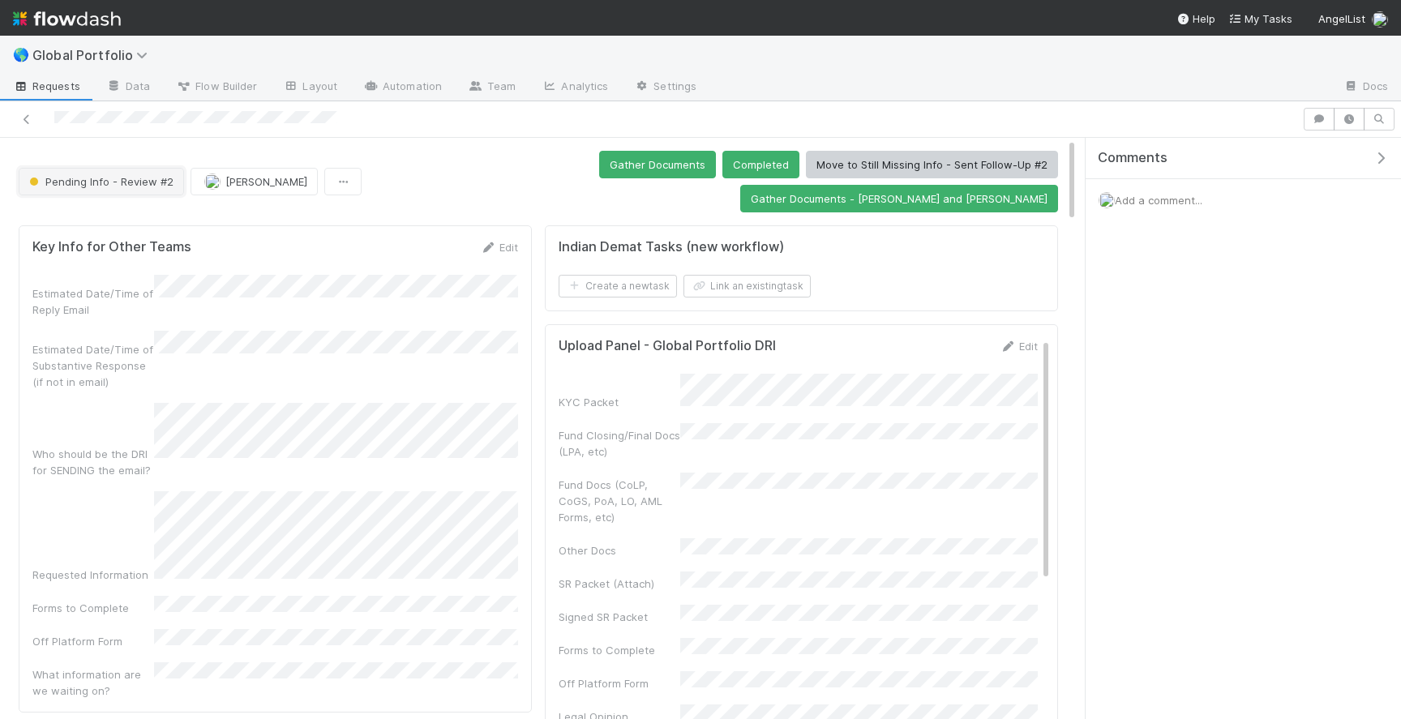
click at [126, 174] on button "Pending Info - Review #2" at bounding box center [101, 182] width 165 height 28
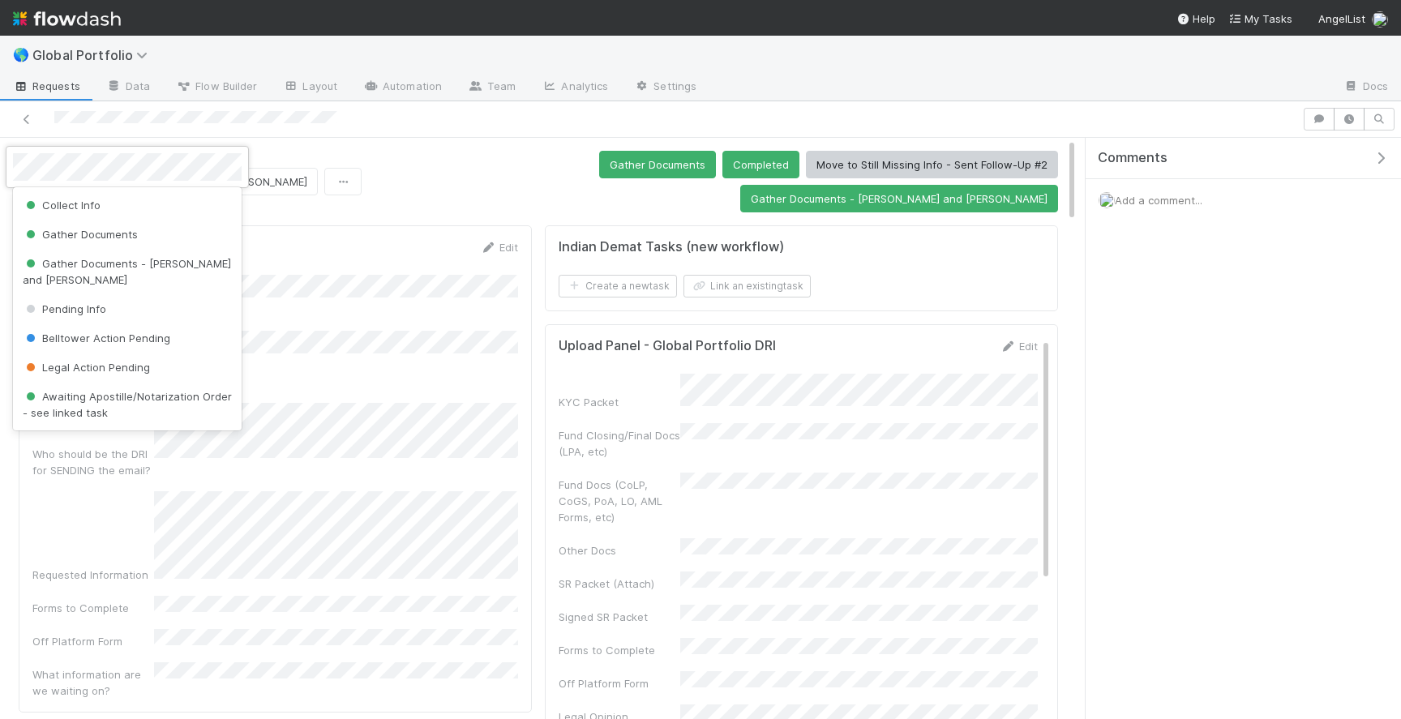
scroll to position [78, 0]
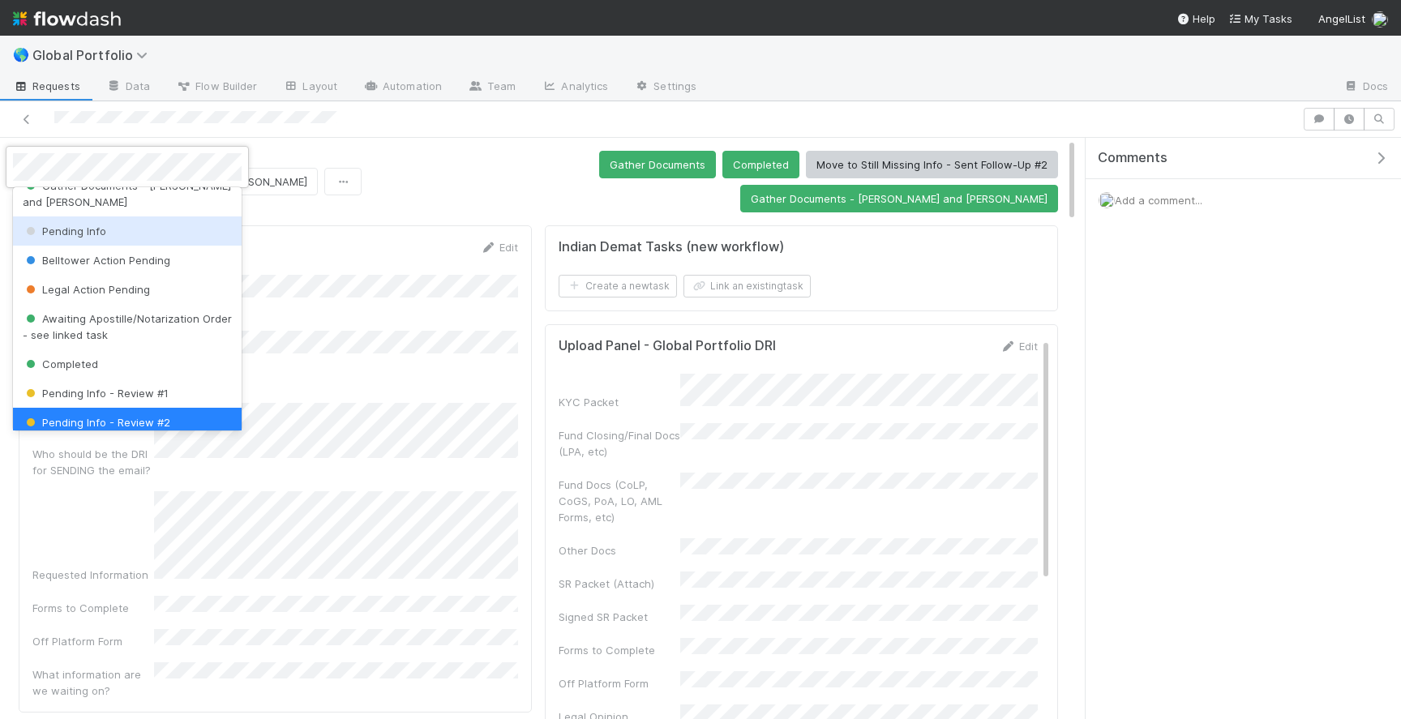
click at [109, 225] on div "Pending Info" at bounding box center [127, 230] width 229 height 29
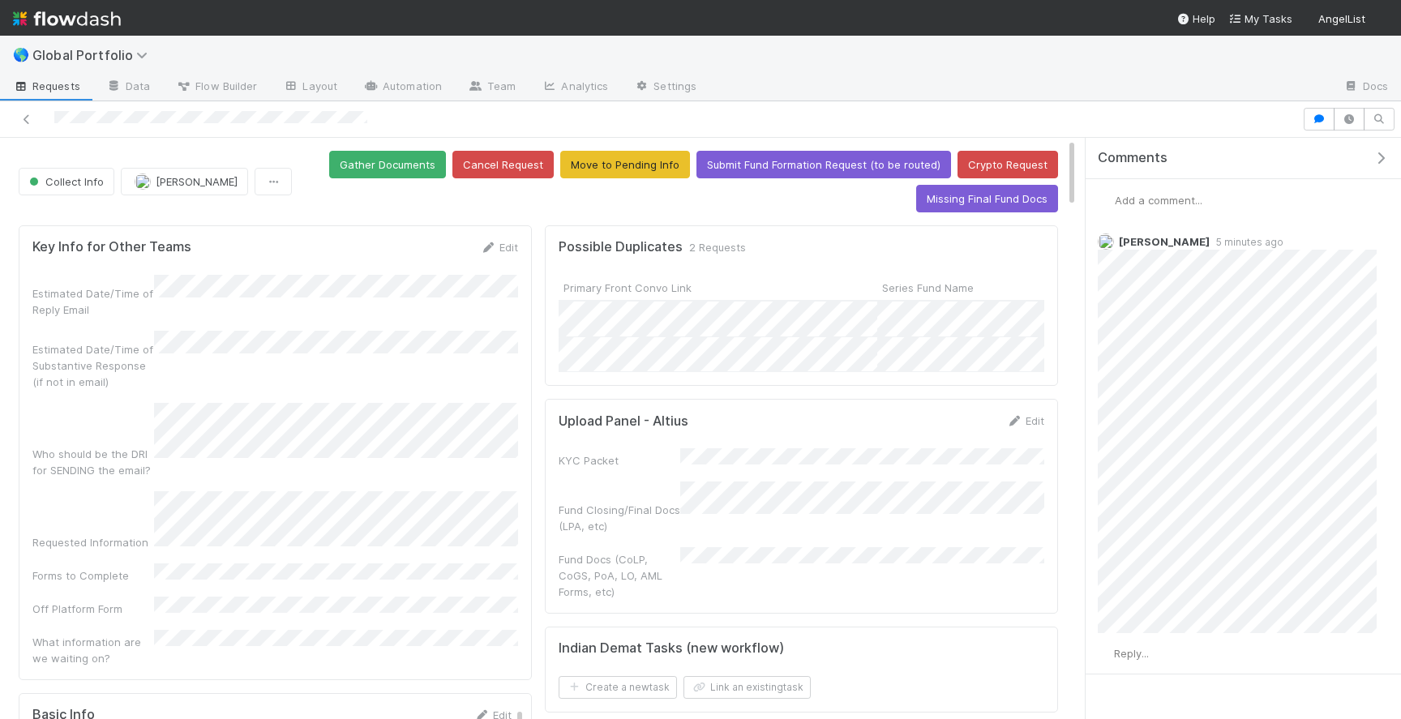
click at [1187, 207] on div "Add a comment..." at bounding box center [1242, 200] width 315 height 42
click at [1153, 192] on div "Add a comment..." at bounding box center [1242, 200] width 315 height 42
click at [1151, 198] on span "Add a comment..." at bounding box center [1159, 200] width 88 height 13
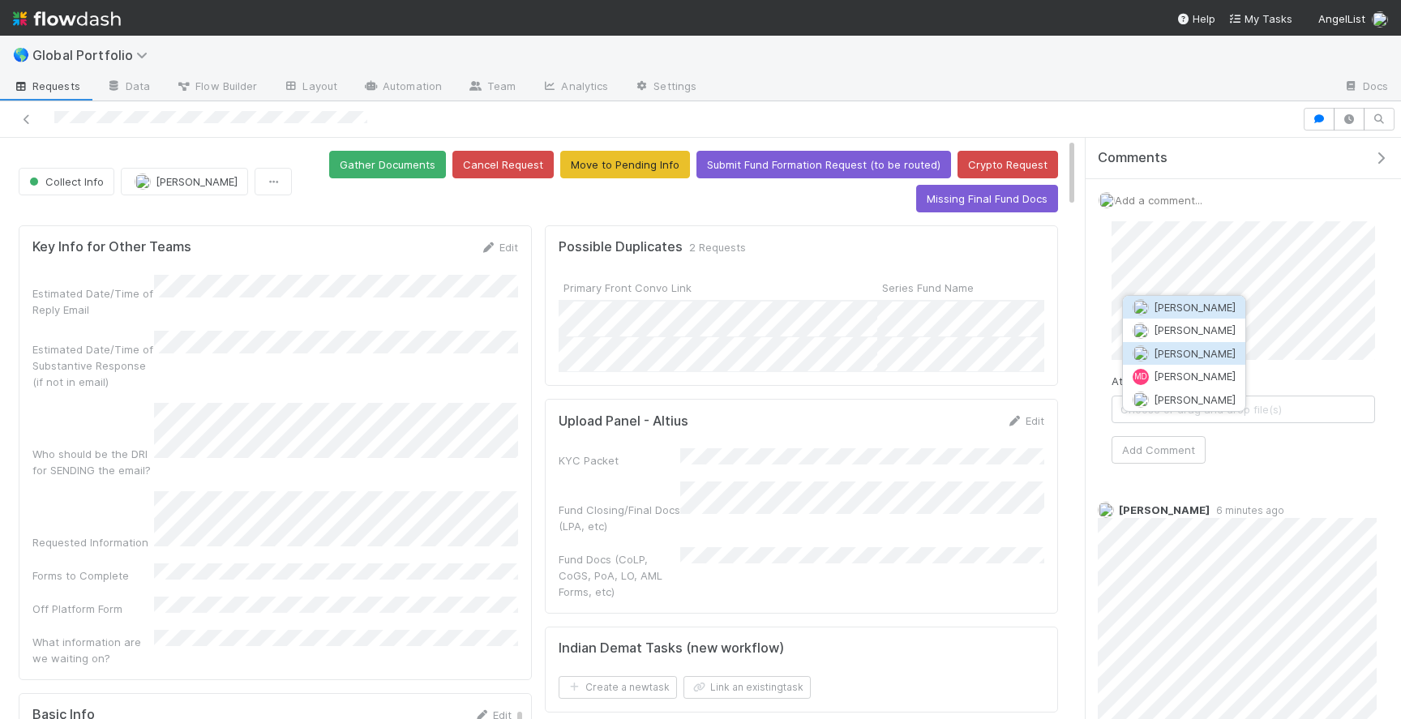
click at [1198, 353] on span "[PERSON_NAME]" at bounding box center [1194, 353] width 82 height 13
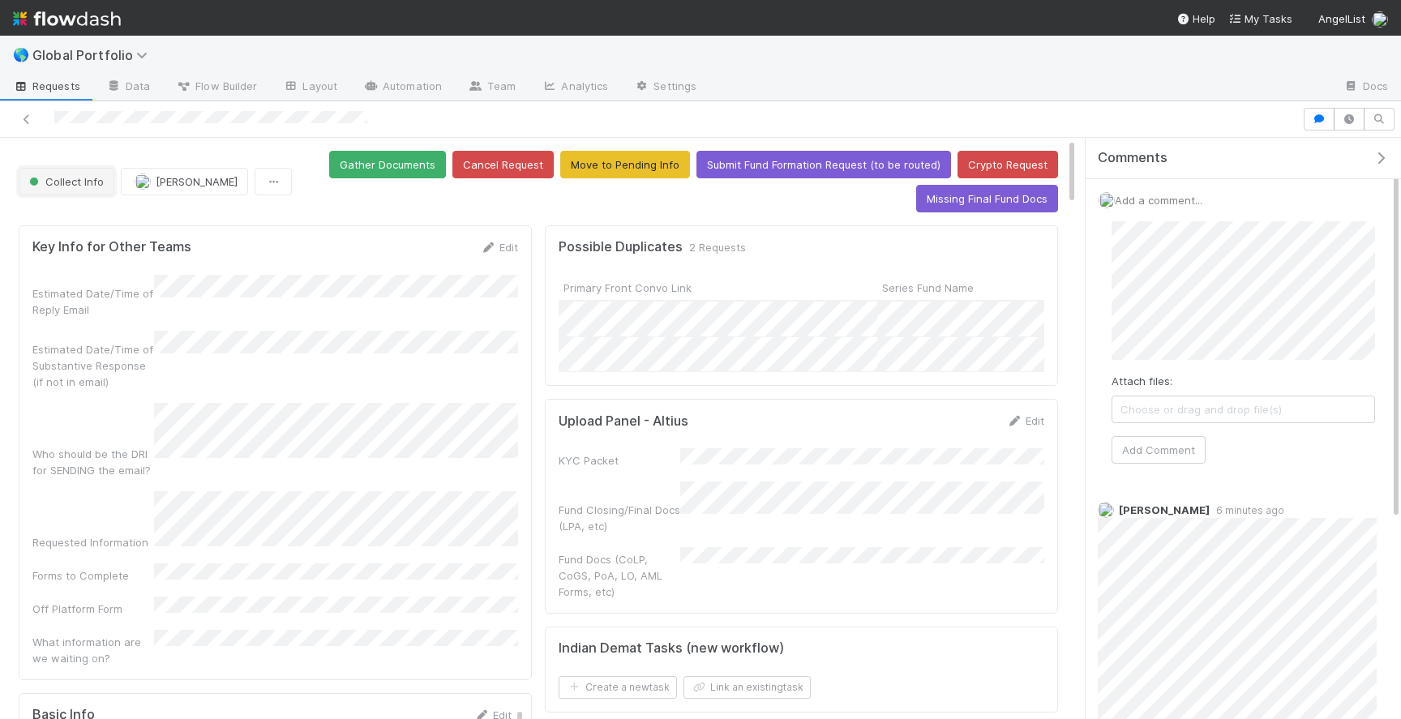
click at [64, 183] on span "Collect Info" at bounding box center [65, 181] width 78 height 13
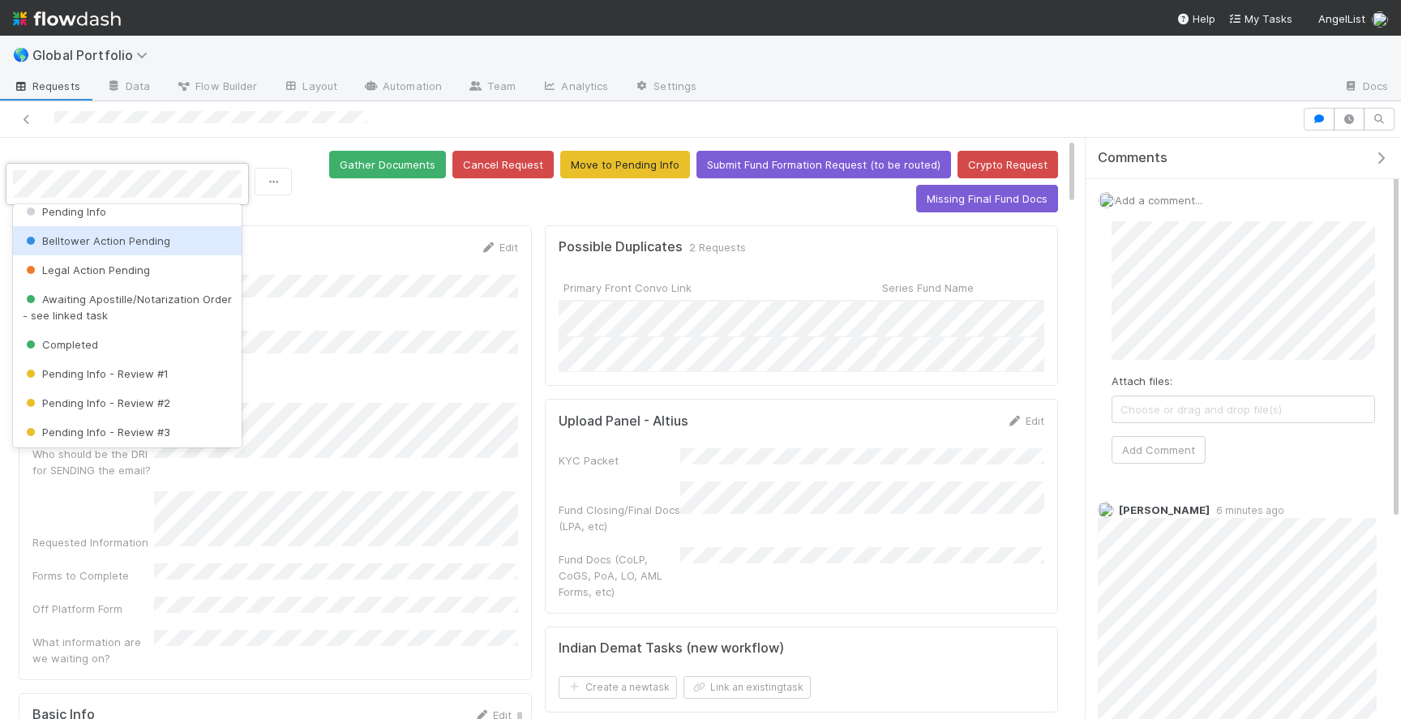
scroll to position [134, 0]
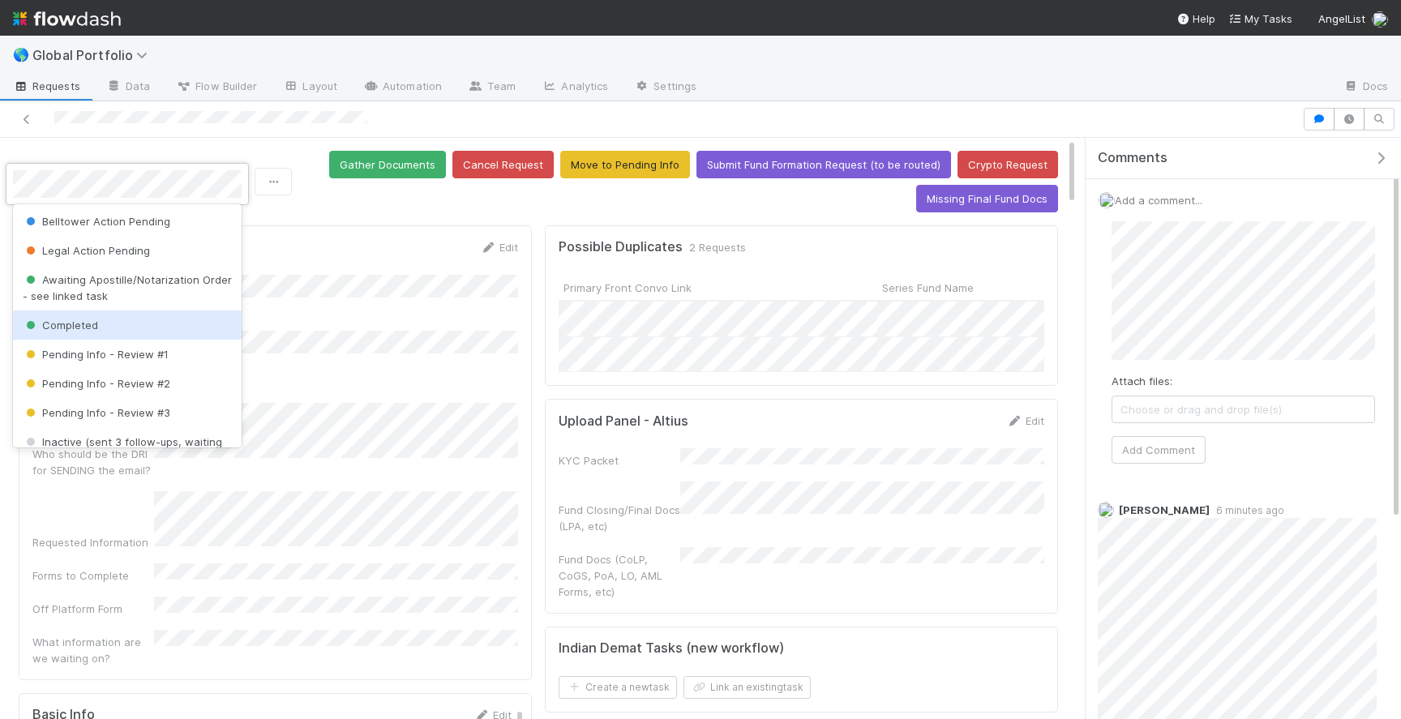
click at [118, 310] on div "Completed" at bounding box center [127, 324] width 229 height 29
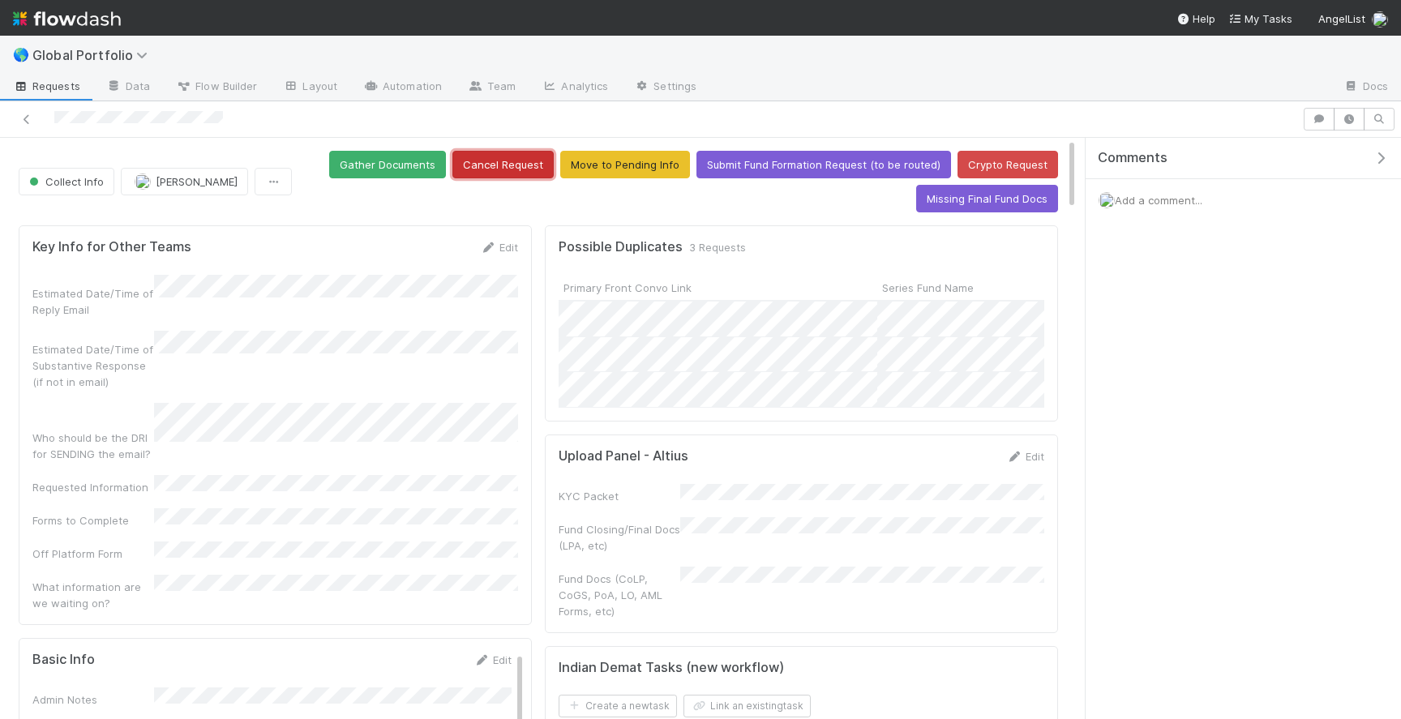
click at [511, 156] on button "Cancel Request" at bounding box center [502, 165] width 101 height 28
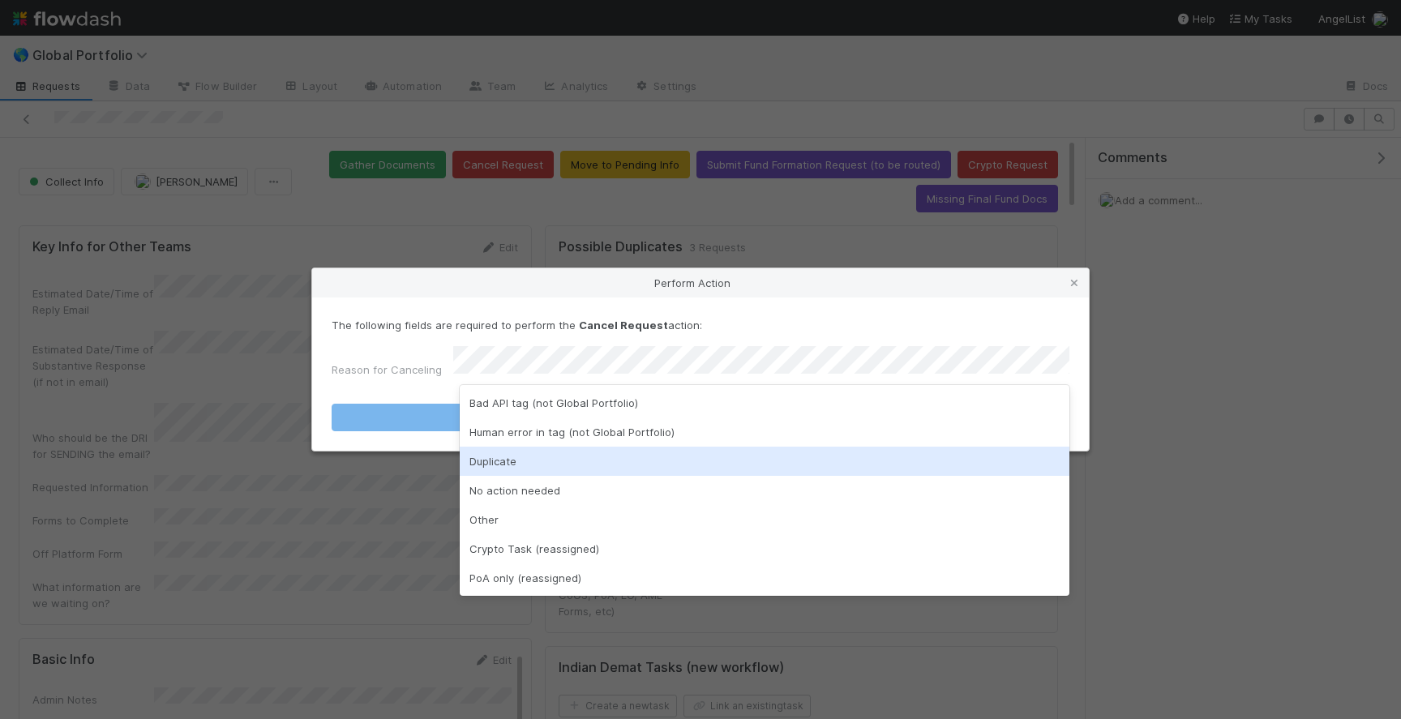
click at [488, 452] on div "Duplicate" at bounding box center [765, 461] width 610 height 29
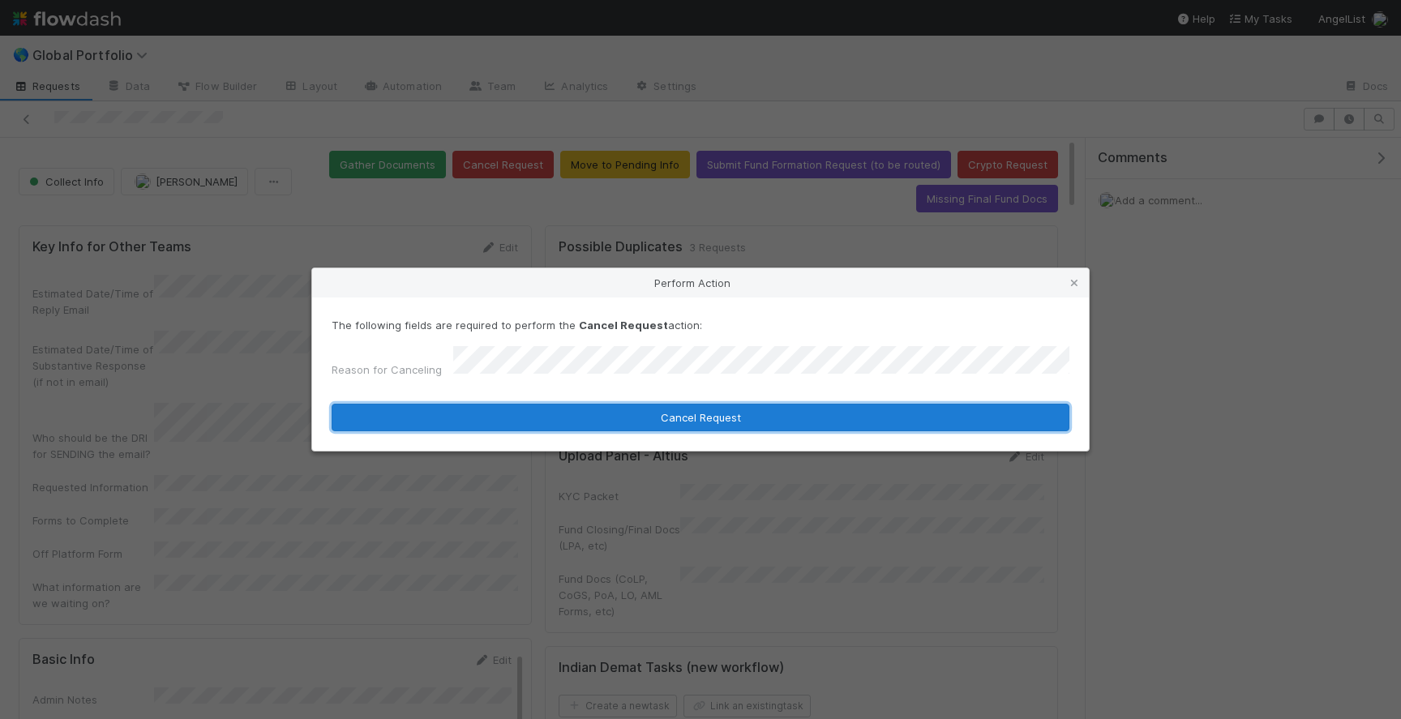
click at [549, 407] on button "Cancel Request" at bounding box center [701, 418] width 738 height 28
